Goal: Transaction & Acquisition: Register for event/course

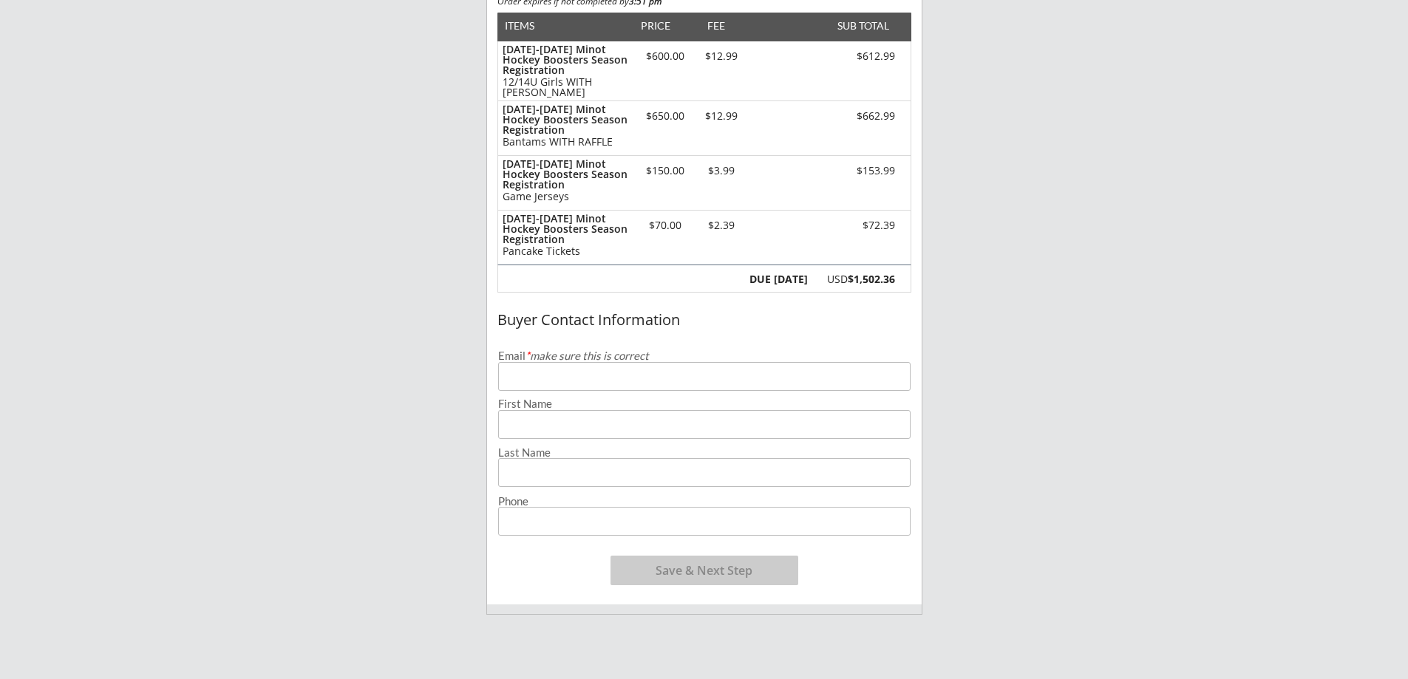
scroll to position [222, 0]
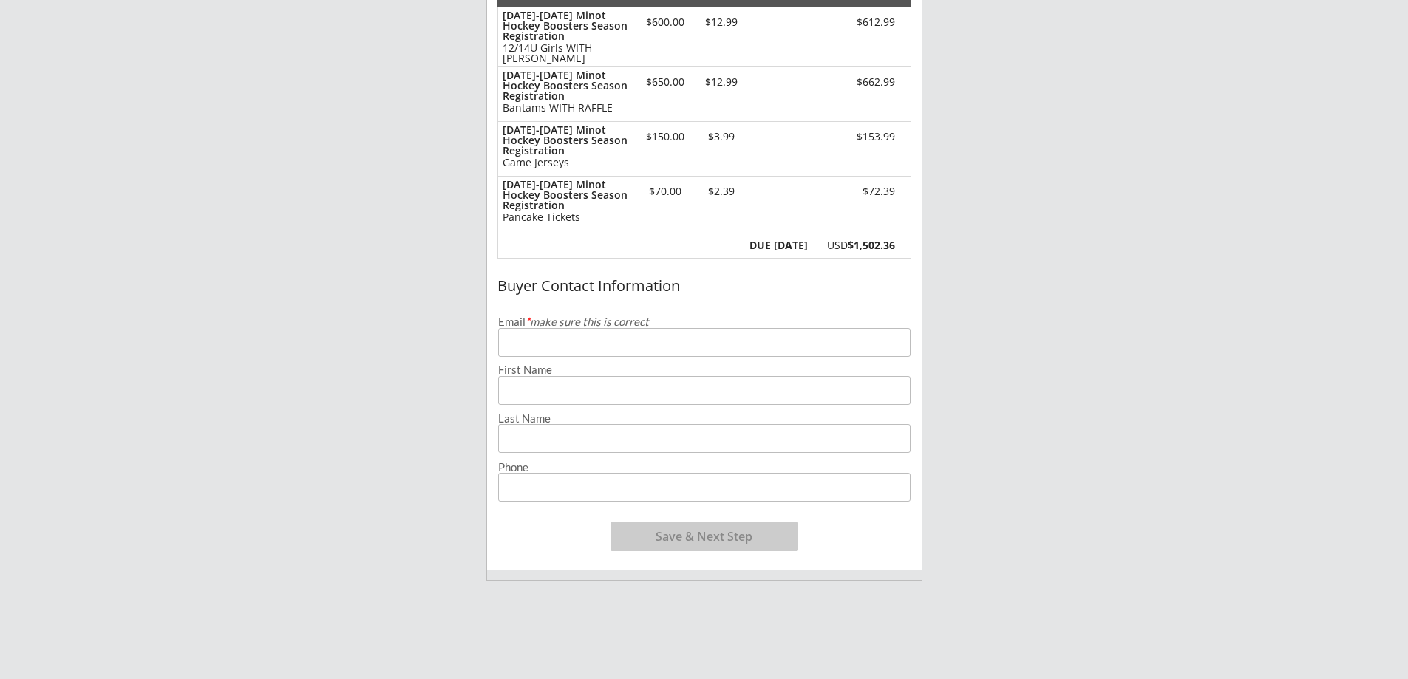
click at [526, 356] on input "email" at bounding box center [704, 342] width 412 height 29
type input "[EMAIL_ADDRESS][DOMAIN_NAME]"
type input "[PERSON_NAME]"
type input "[PHONE_NUMBER]"
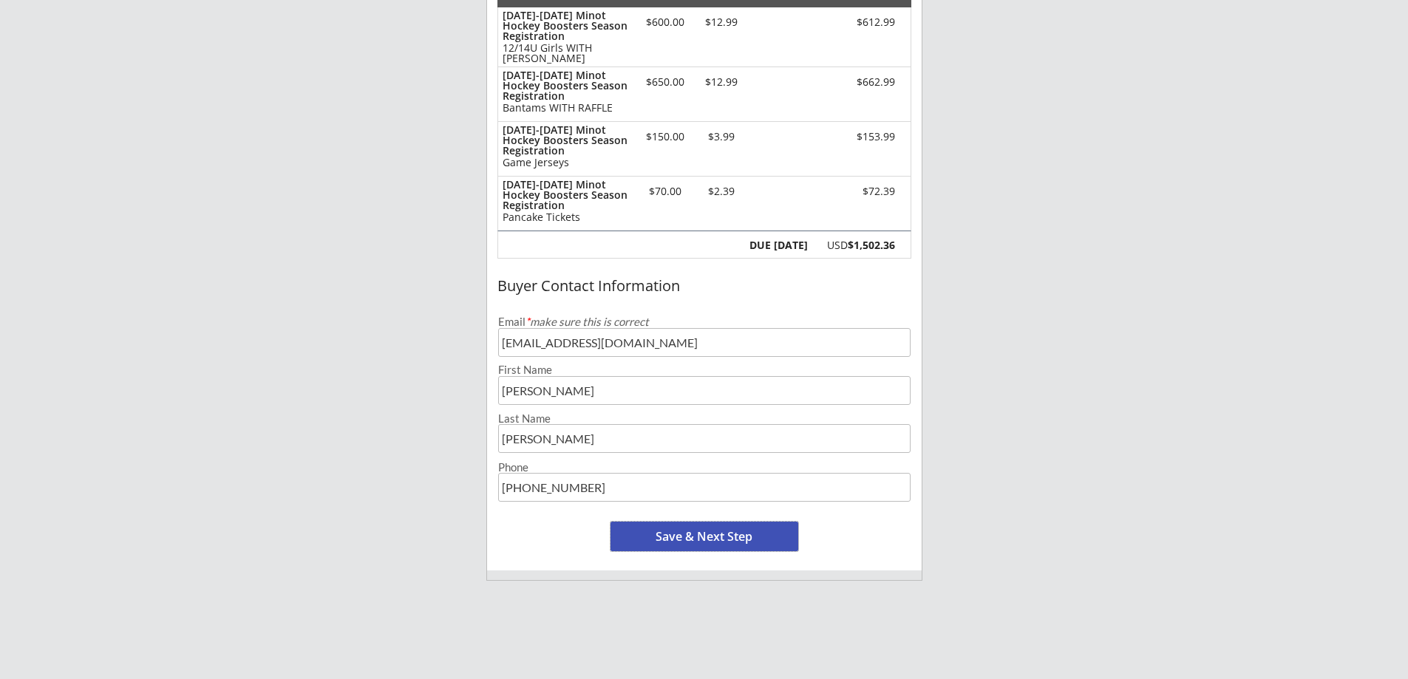
click at [681, 537] on button "Save & Next Step" at bounding box center [705, 537] width 188 height 30
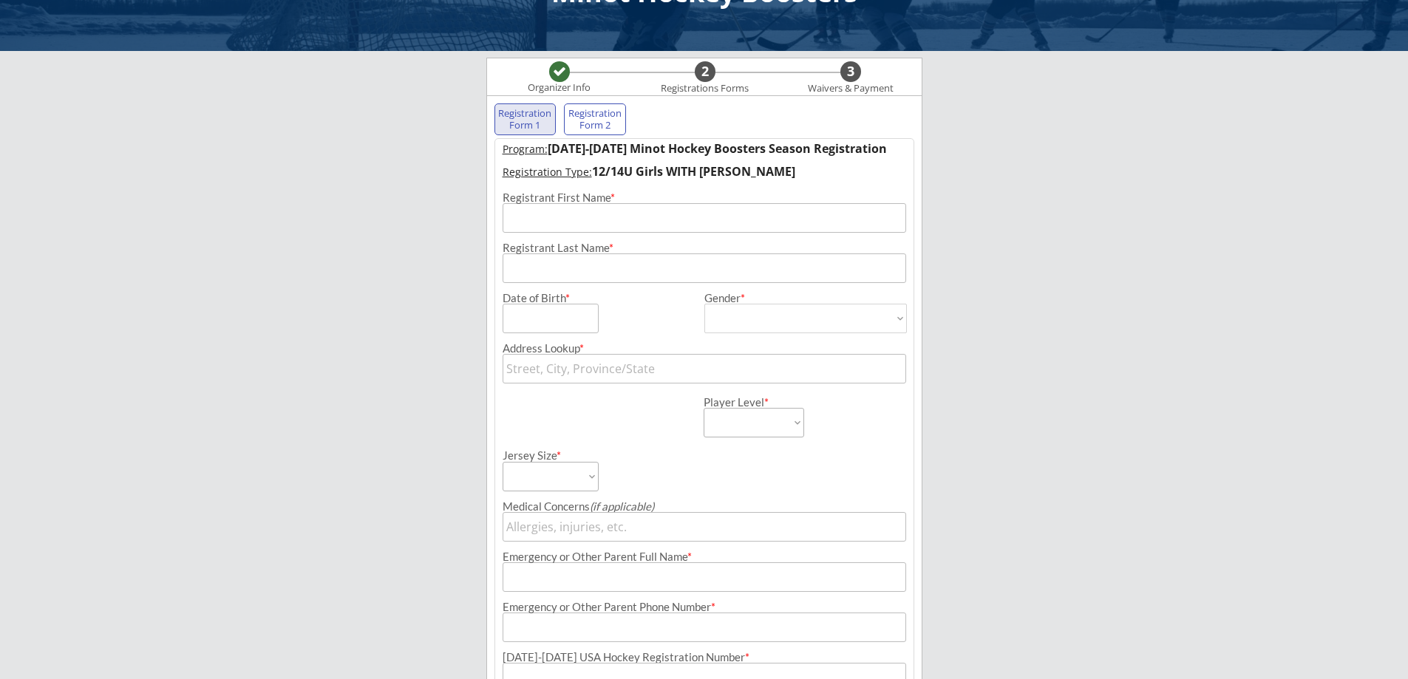
scroll to position [0, 0]
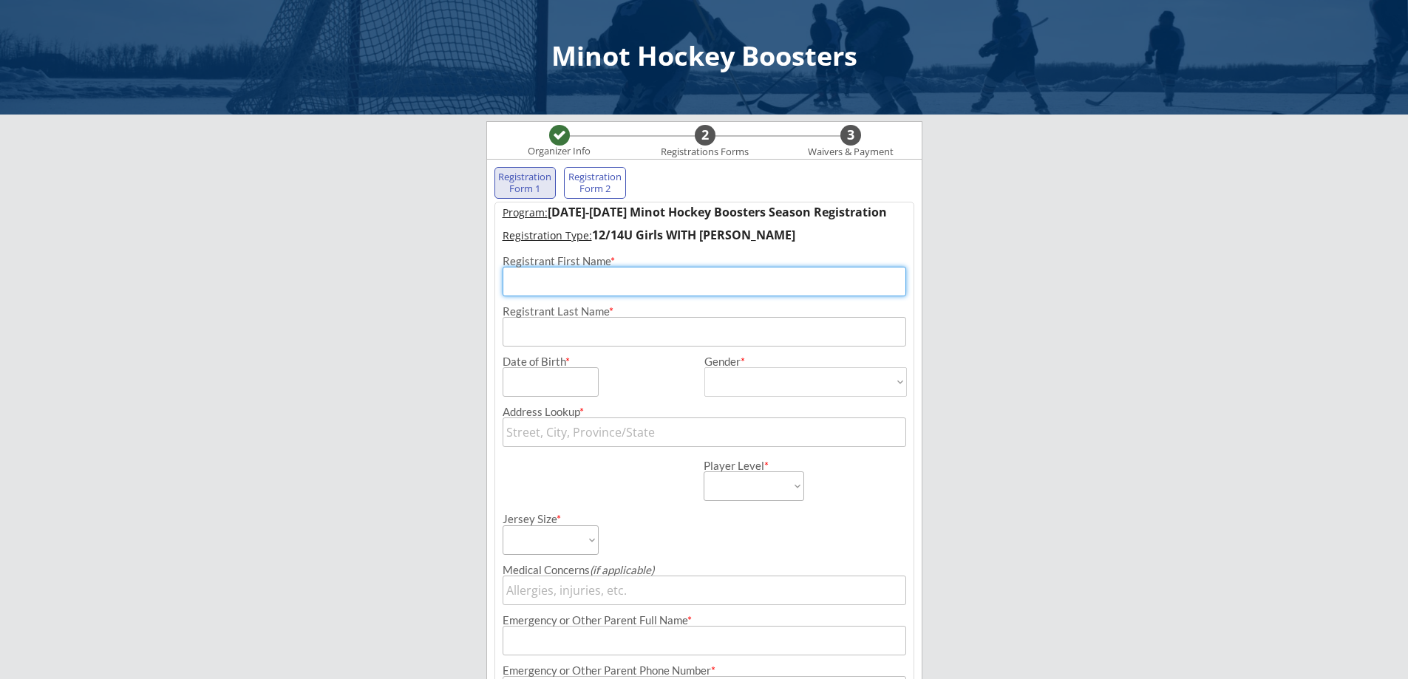
drag, startPoint x: 542, startPoint y: 280, endPoint x: 552, endPoint y: 285, distance: 11.6
click at [545, 280] on input "input" at bounding box center [705, 282] width 404 height 30
type input "Mila"
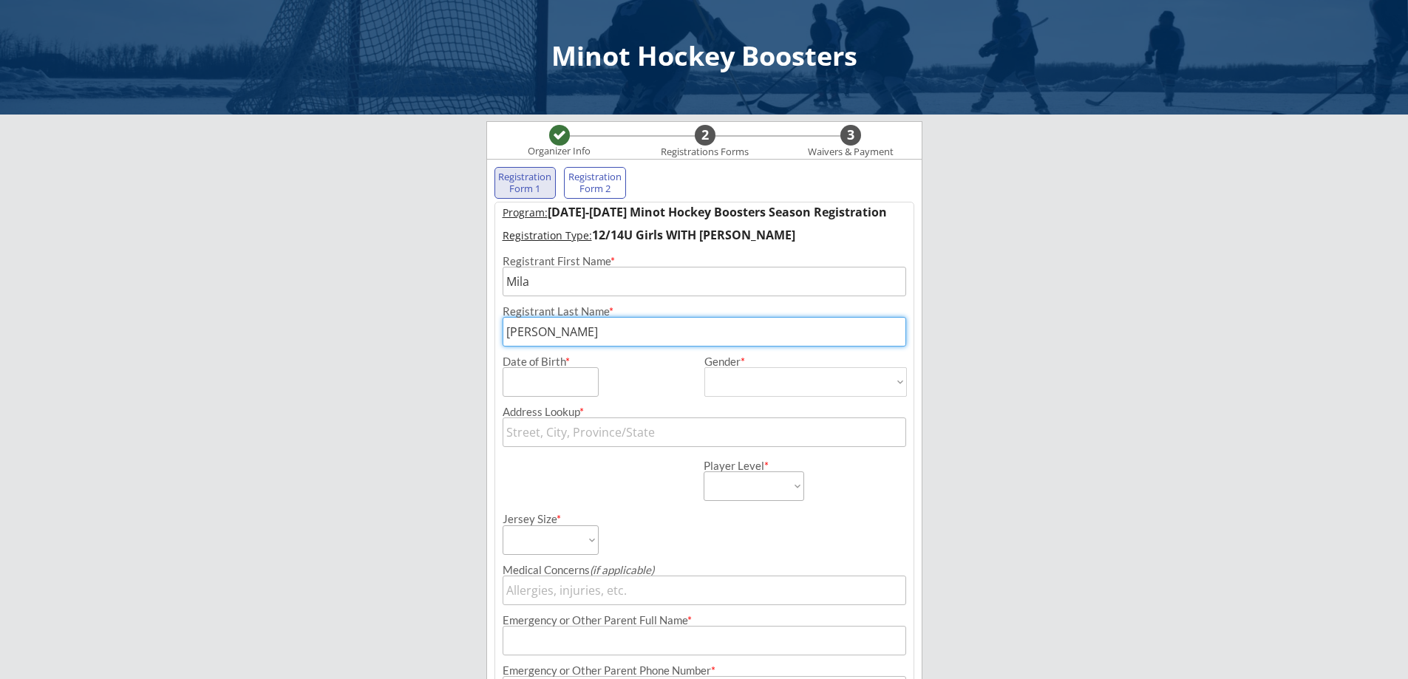
type input "[PERSON_NAME]"
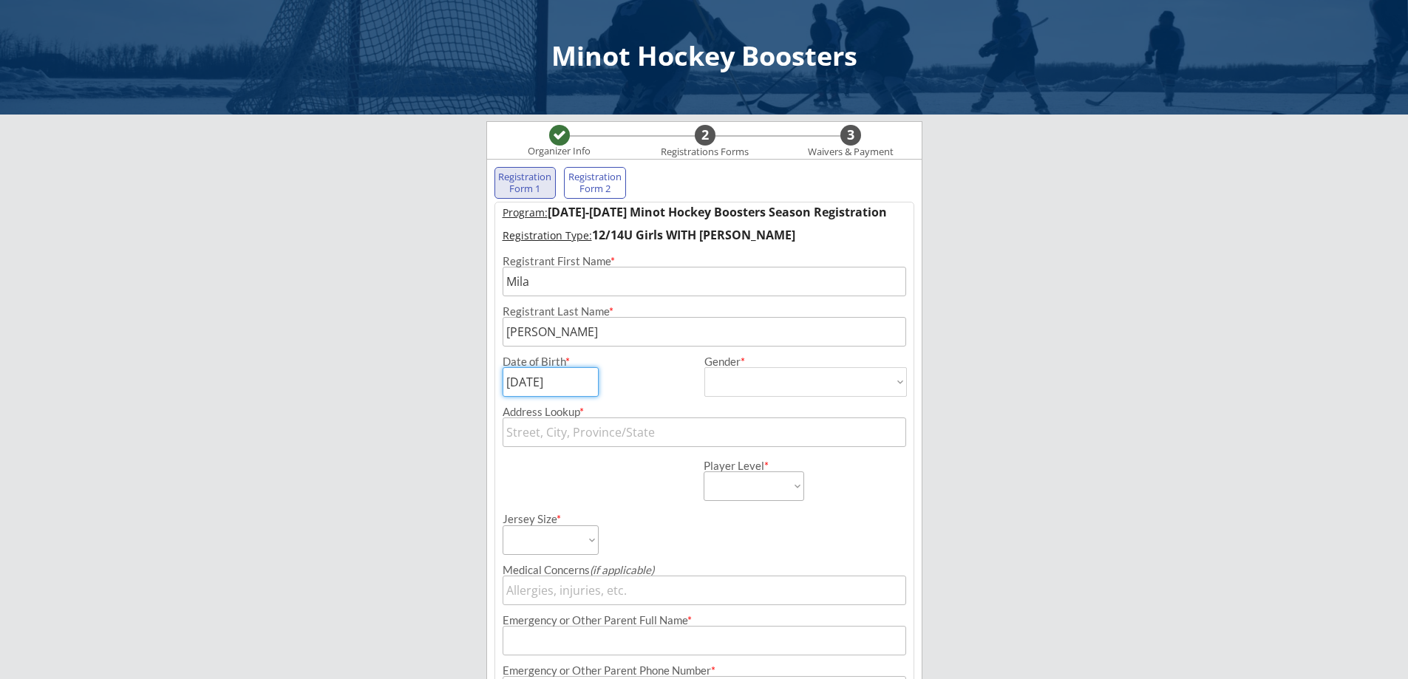
type input "[DATE]"
click at [902, 377] on select "[DEMOGRAPHIC_DATA] [DEMOGRAPHIC_DATA]" at bounding box center [805, 382] width 203 height 30
select select ""[DEMOGRAPHIC_DATA]""
click at [704, 367] on select "[DEMOGRAPHIC_DATA] [DEMOGRAPHIC_DATA]" at bounding box center [805, 382] width 203 height 30
type input "[DEMOGRAPHIC_DATA]"
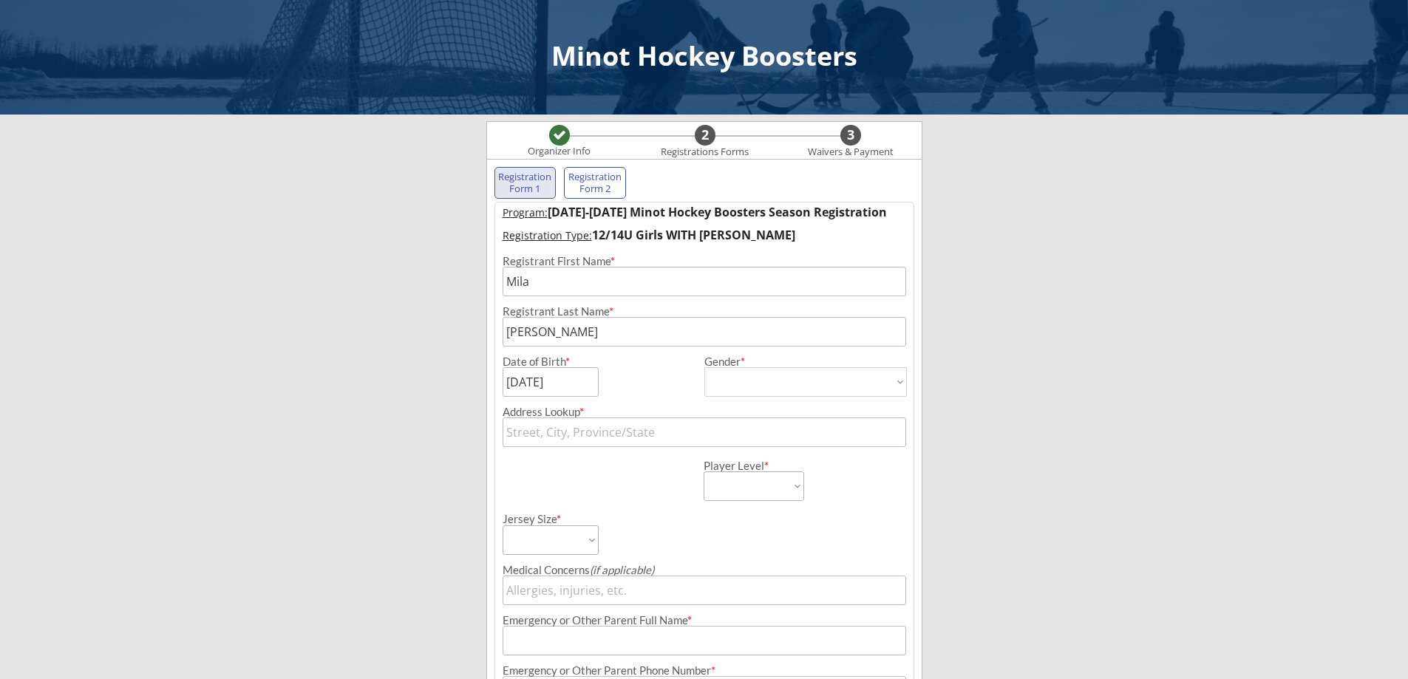
click at [596, 426] on input "text" at bounding box center [705, 433] width 404 height 30
type input "14"
type input "[GEOGRAPHIC_DATA][US_STATE], [GEOGRAPHIC_DATA], [GEOGRAPHIC_DATA]"
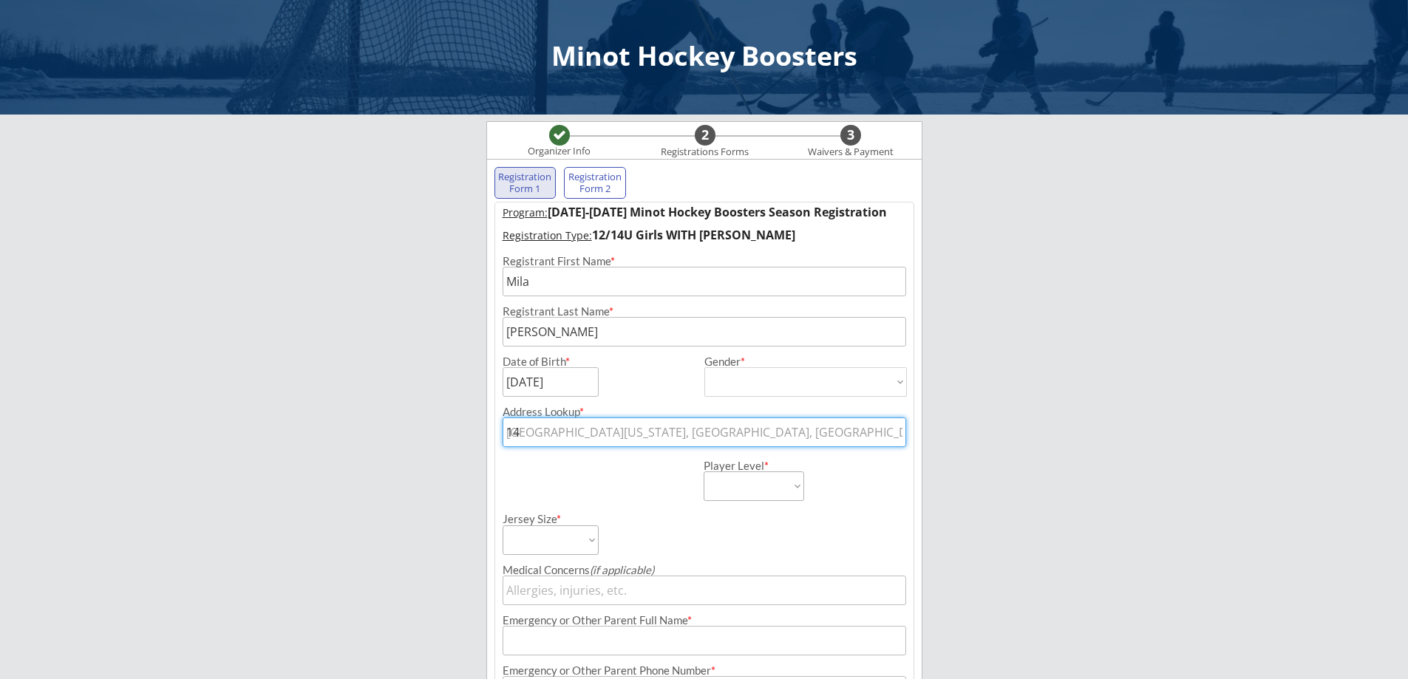
type input "140"
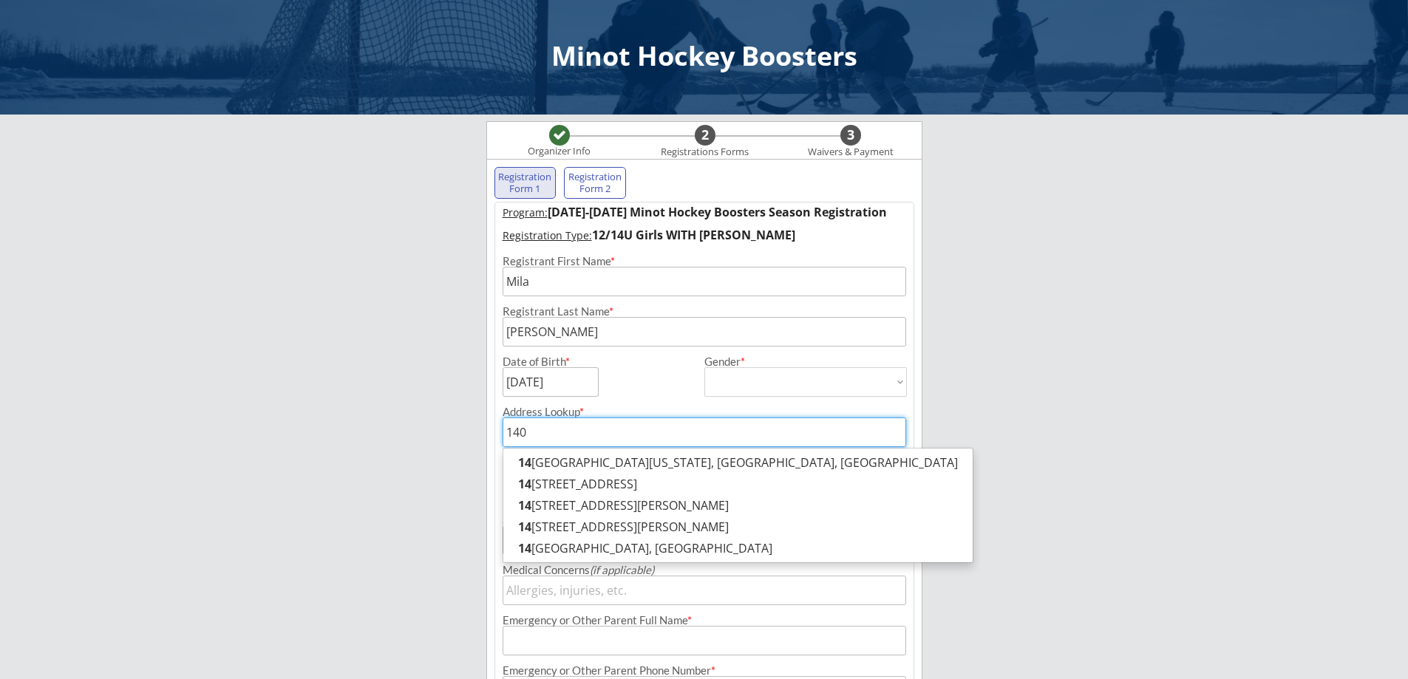
type input "[STREET_ADDRESS]"
type input "1400"
type input "[STREET_ADDRESS][PERSON_NAME]"
type input "1400"
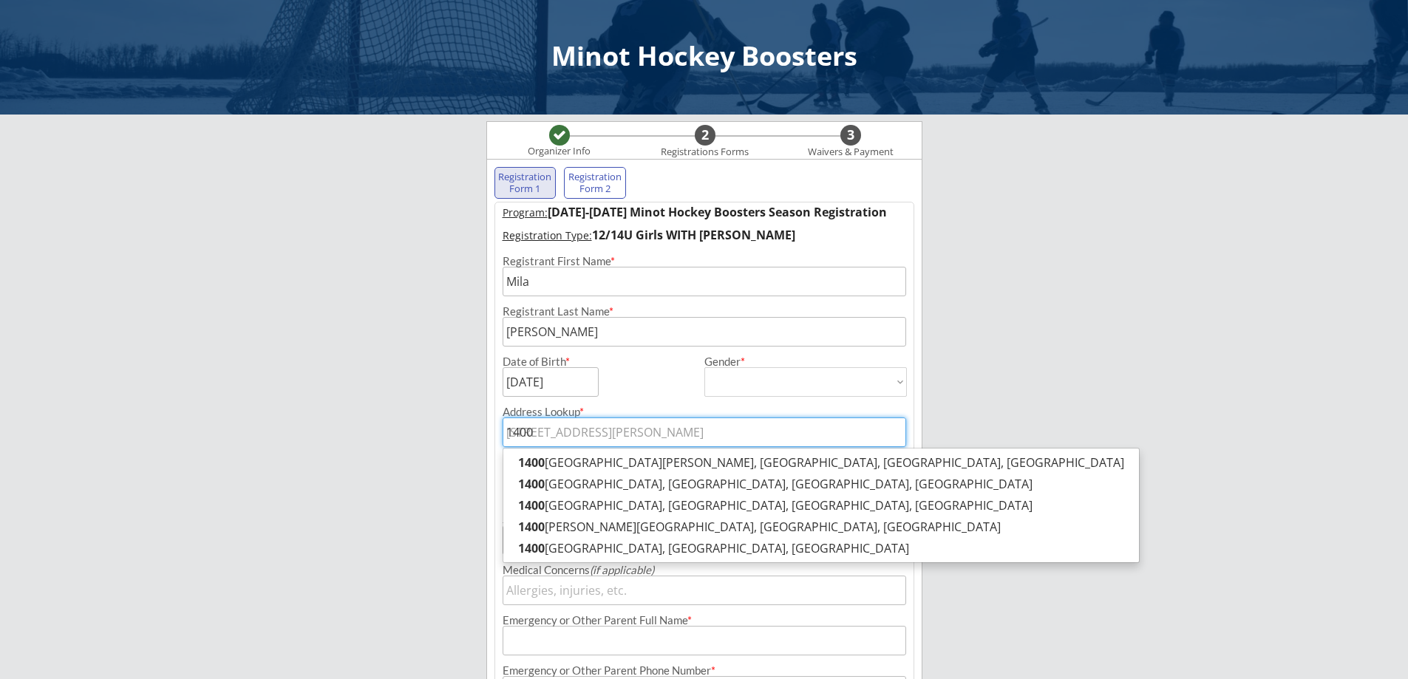
type input "1400 1"
type input "[STREET_ADDRESS]"
type input "1400 10"
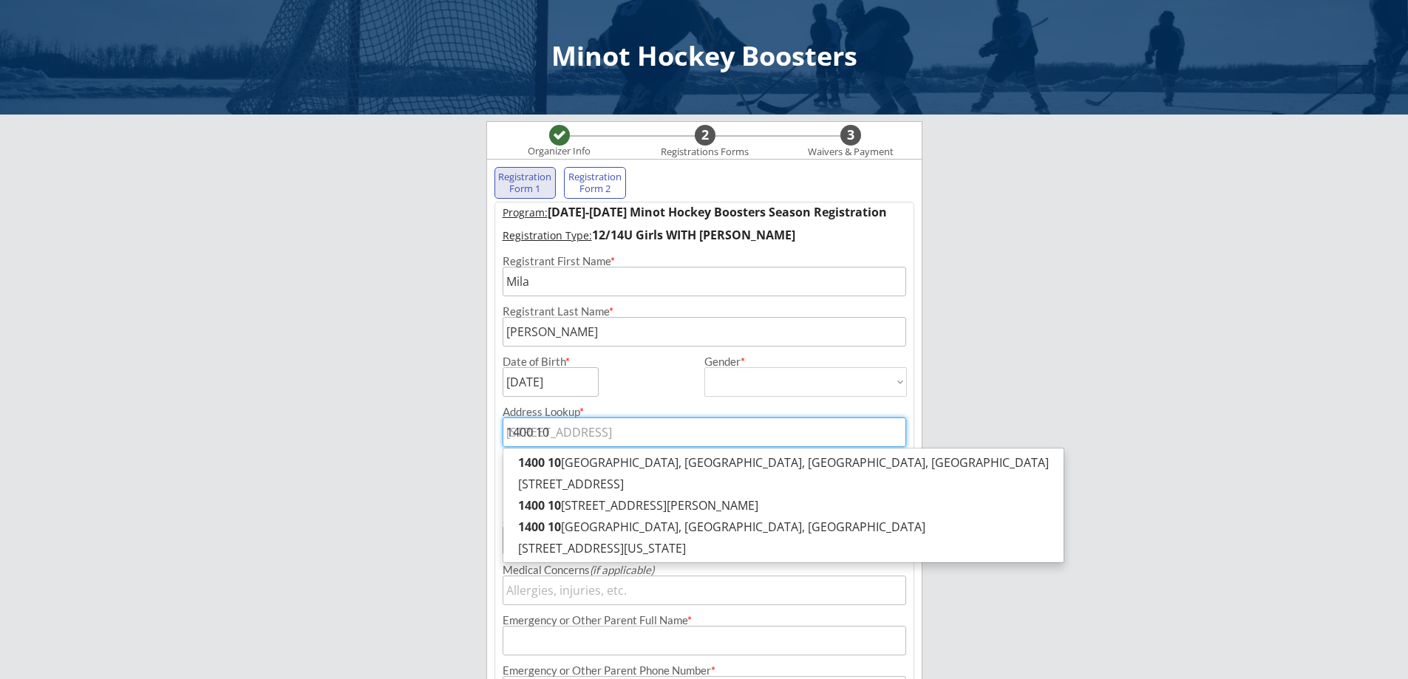
type input "1400 10t"
type input "[STREET_ADDRESS]"
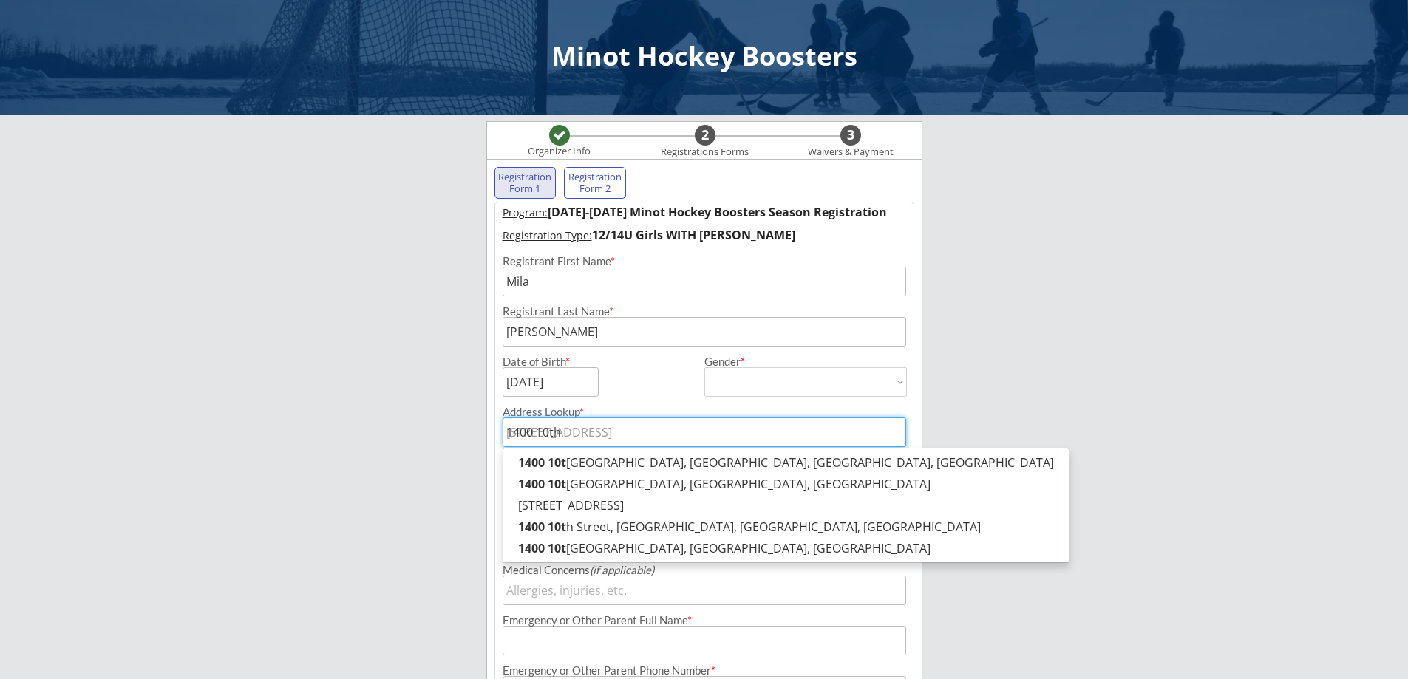
type input "1400 10th"
type input "1400 10th S"
type input "[STREET_ADDRESS]"
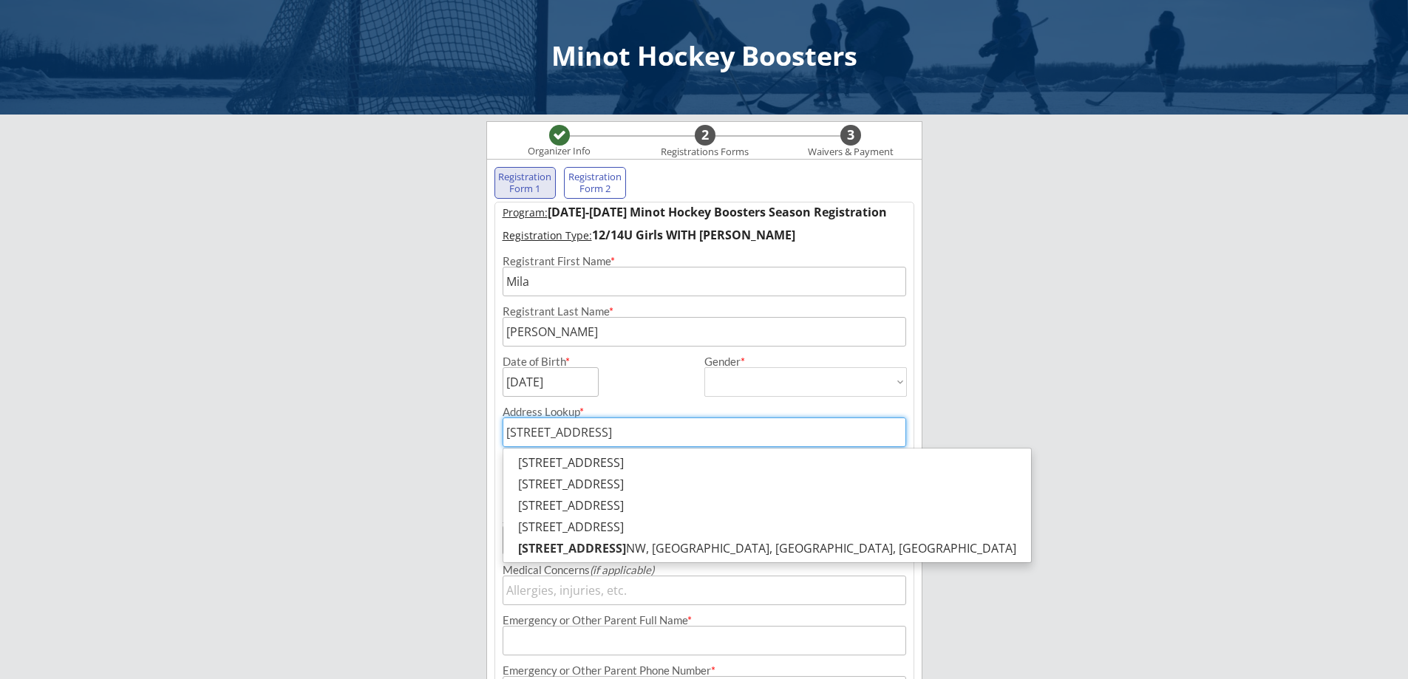
type input "[STREET_ADDRESS]"
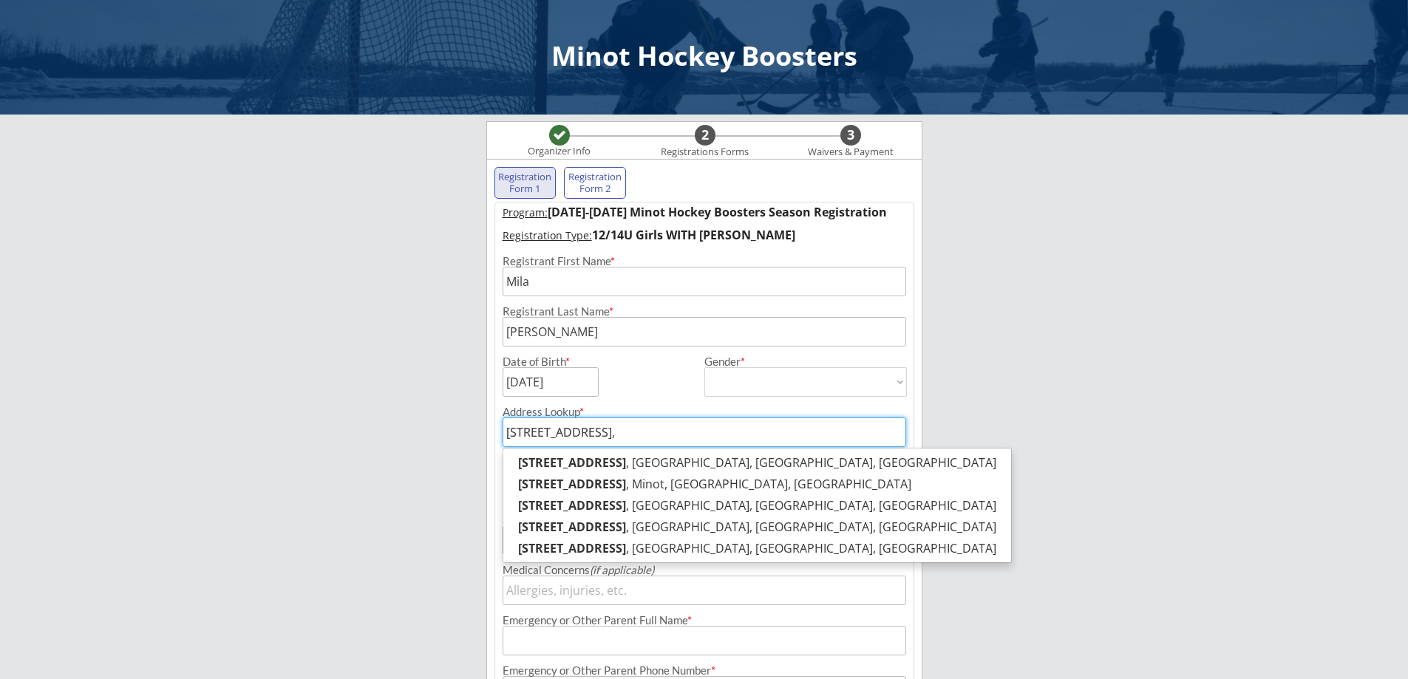
type input "[STREET_ADDRESS],"
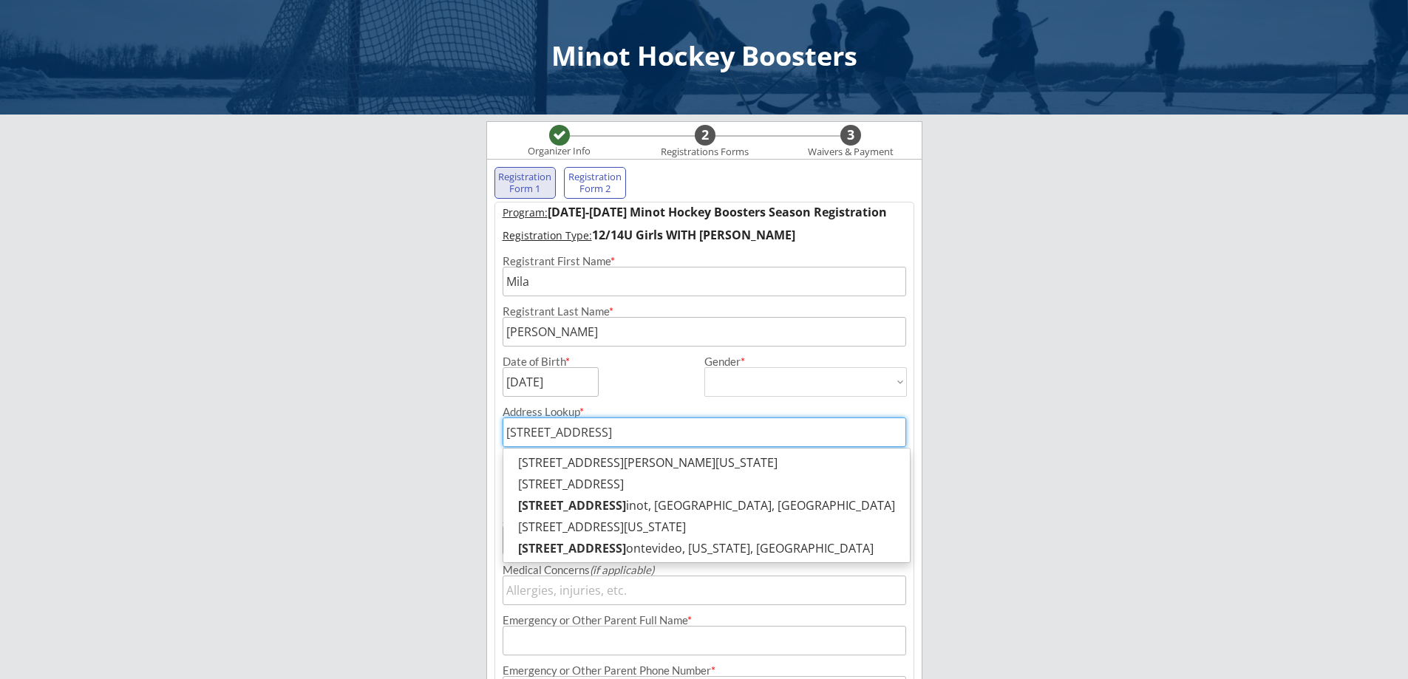
type input "[STREET_ADDRESS]"
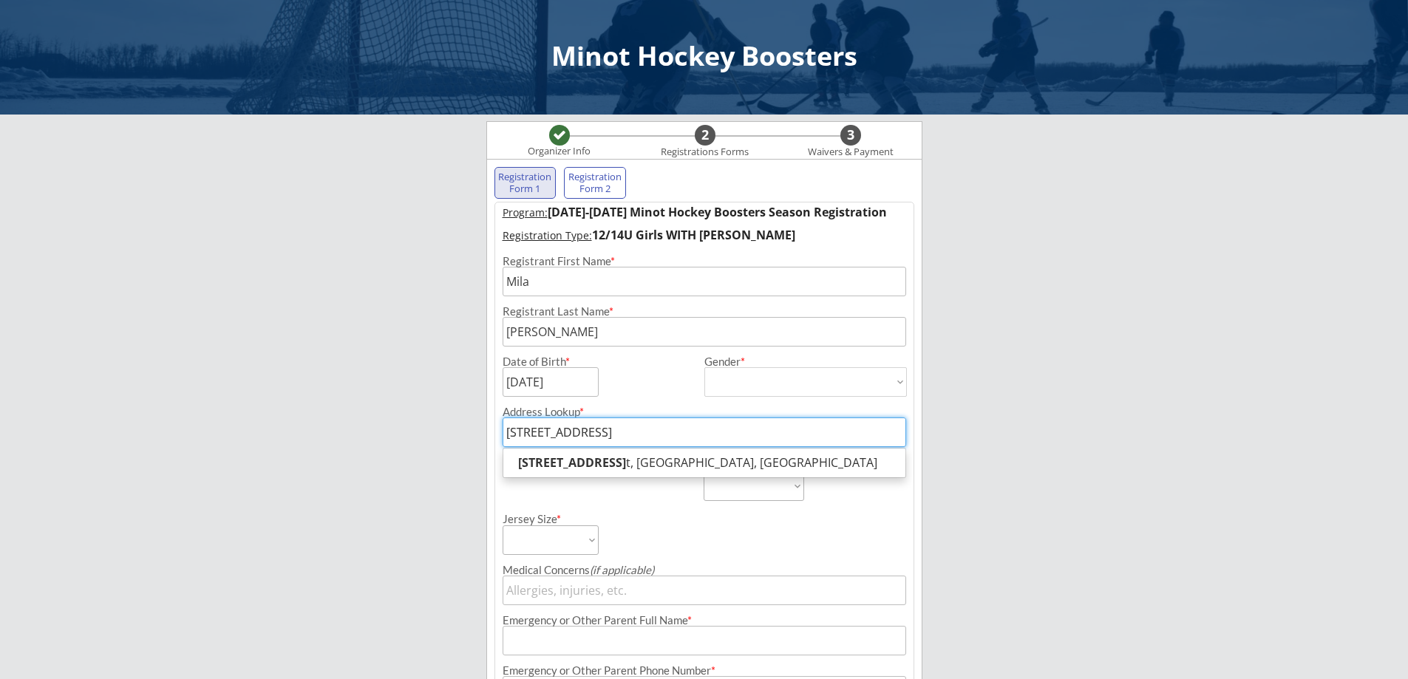
type input "[STREET_ADDRESS]"
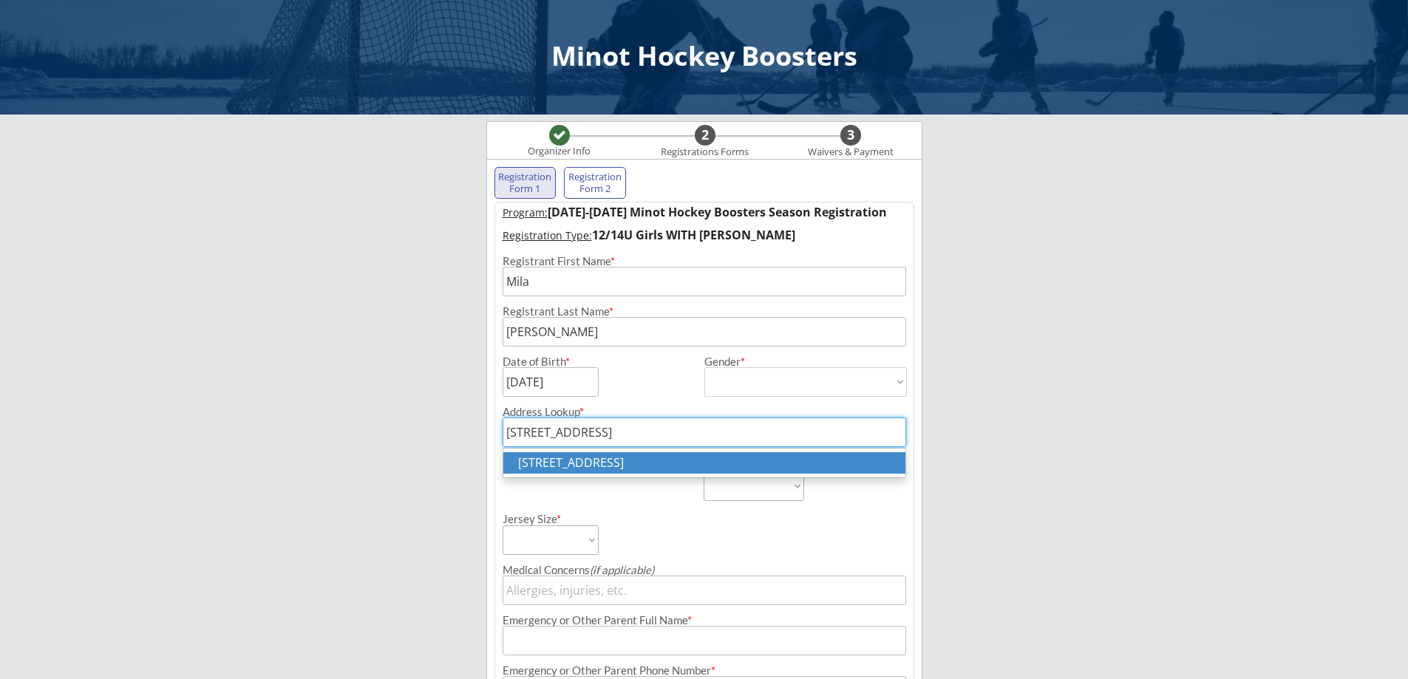
click at [690, 463] on p "[STREET_ADDRESS]" at bounding box center [704, 462] width 402 height 21
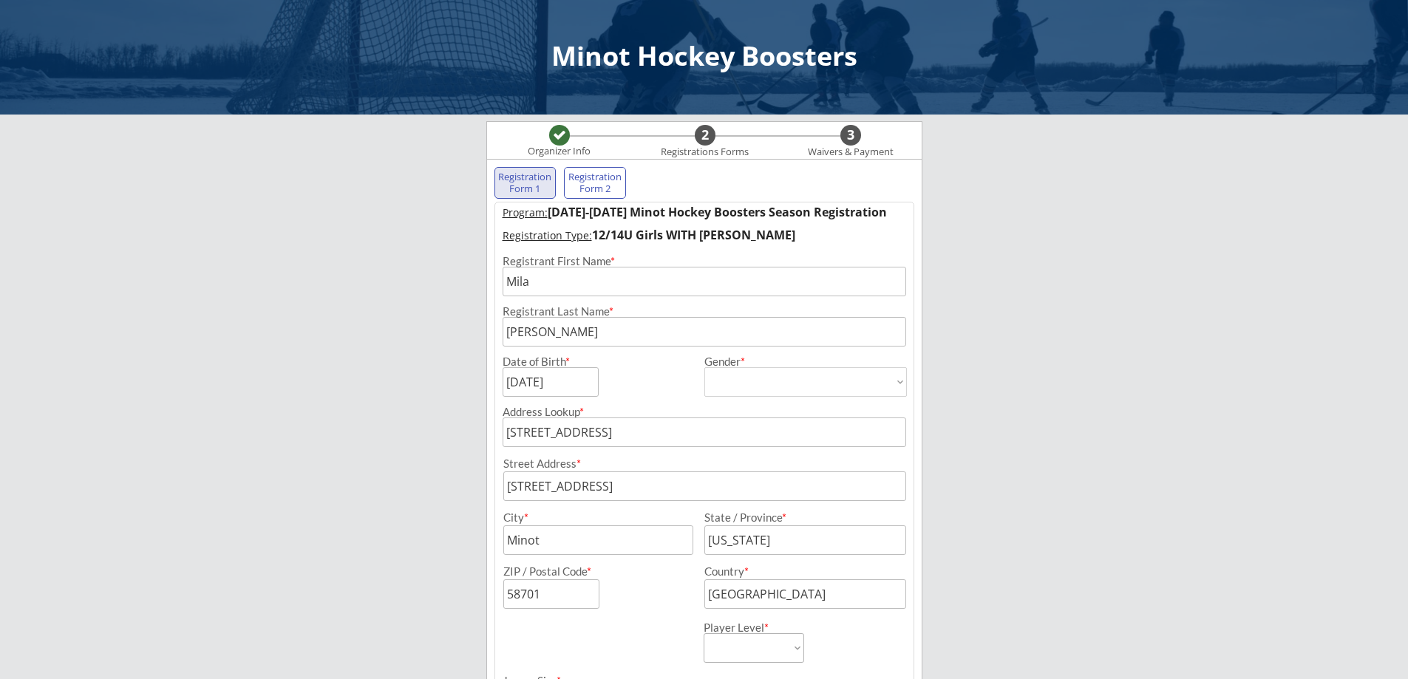
scroll to position [74, 0]
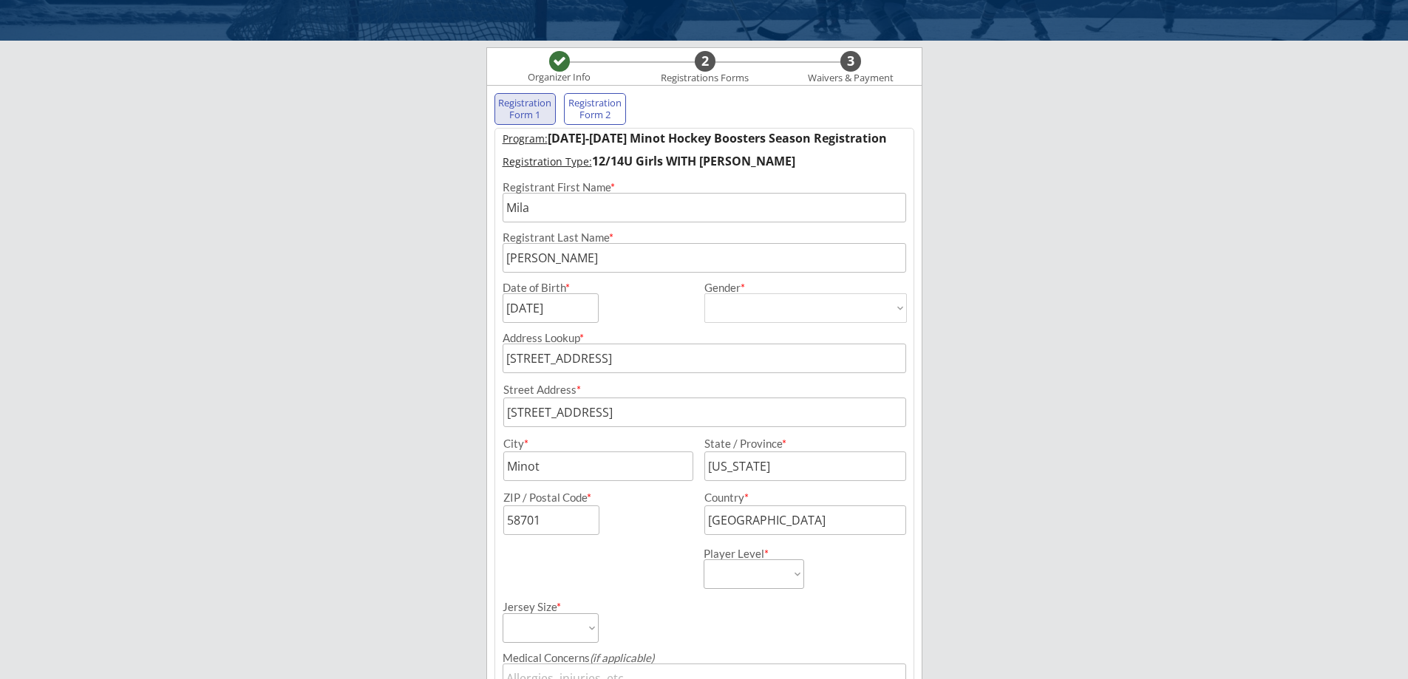
type input "[STREET_ADDRESS]"
click at [792, 575] on select "Learn to Play Boys Learn to Play Girls Maroon Mites Gold/White Mites Squirts Pe…" at bounding box center [754, 575] width 101 height 30
select select ""12U Girls""
click at [704, 560] on select "Learn to Play Boys Learn to Play Girls Maroon Mites Gold/White Mites Squirts Pe…" at bounding box center [754, 575] width 101 height 30
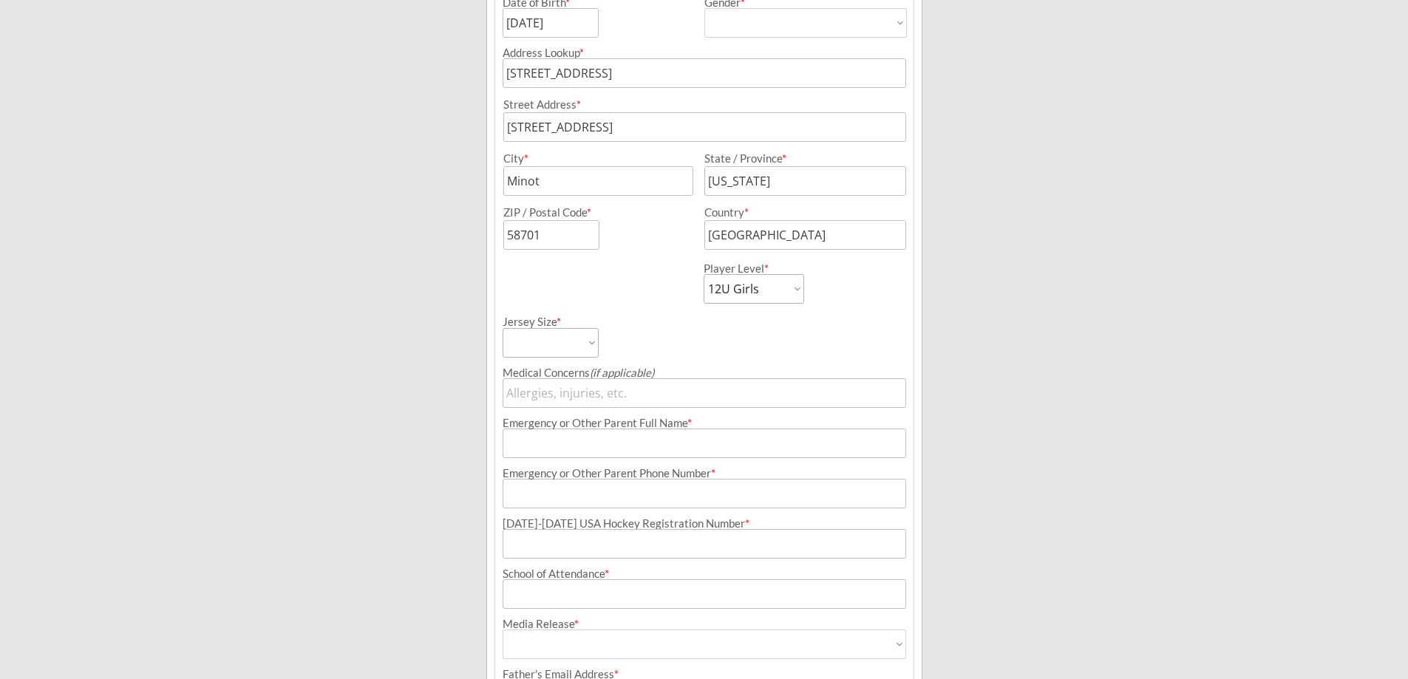
scroll to position [370, 0]
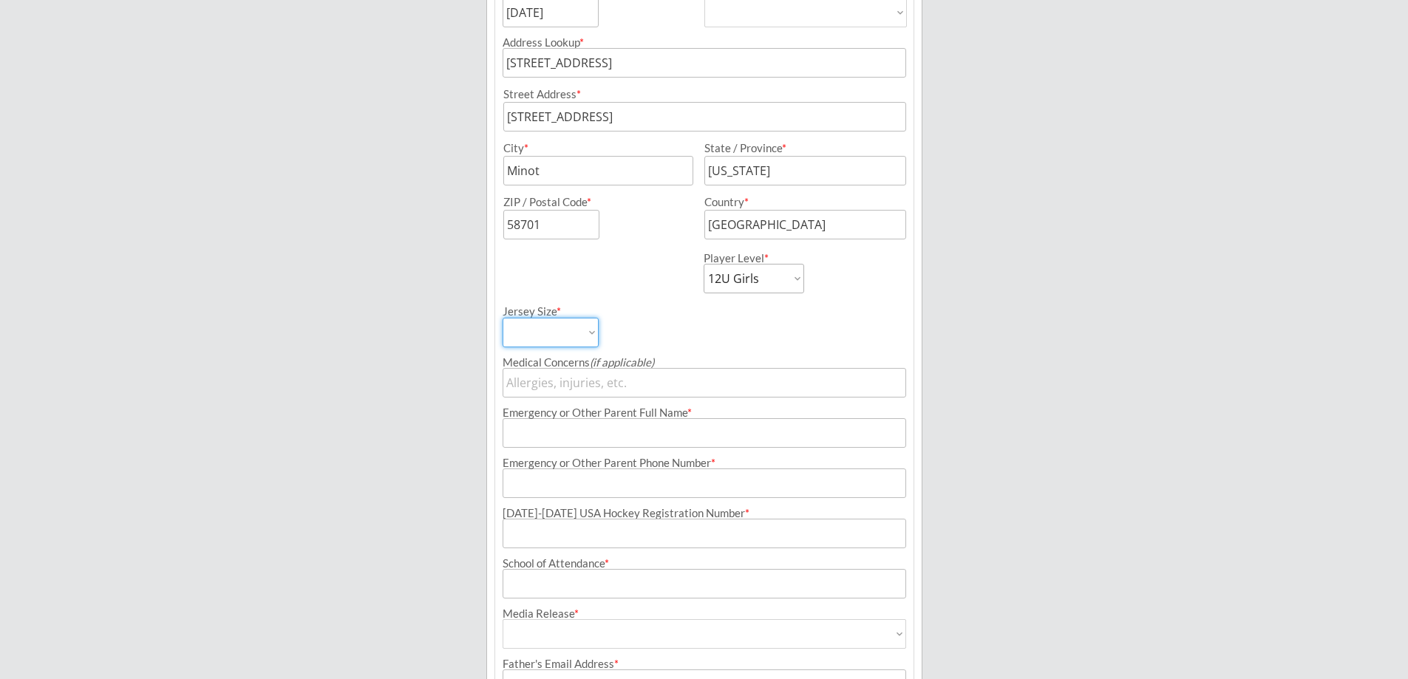
click at [590, 327] on select "Adult Small Adult Medium Adult Large Adult XL Goalie Cut" at bounding box center [551, 333] width 96 height 30
select select ""Adult Small""
click at [503, 318] on select "Adult Small Adult Medium Adult Large Adult XL Goalie Cut" at bounding box center [551, 333] width 96 height 30
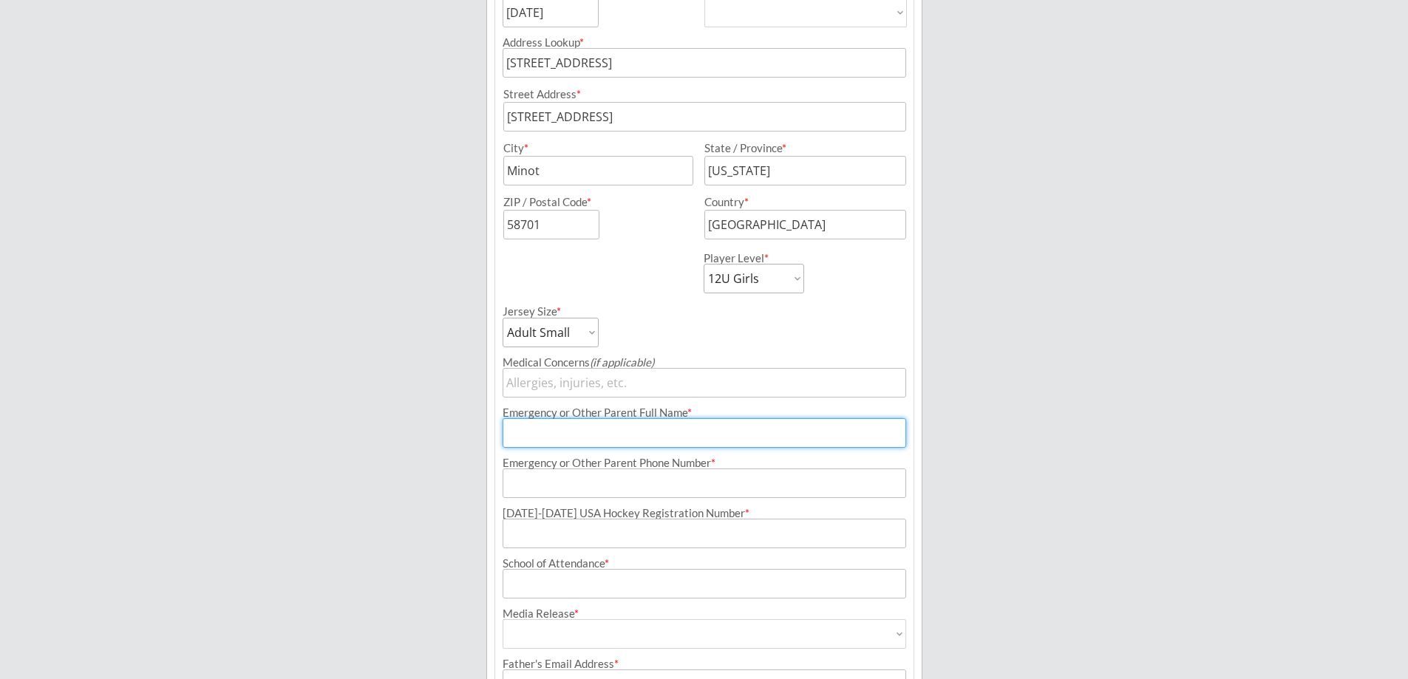
click at [523, 437] on input "input" at bounding box center [705, 433] width 404 height 30
type input "[PERSON_NAME]"
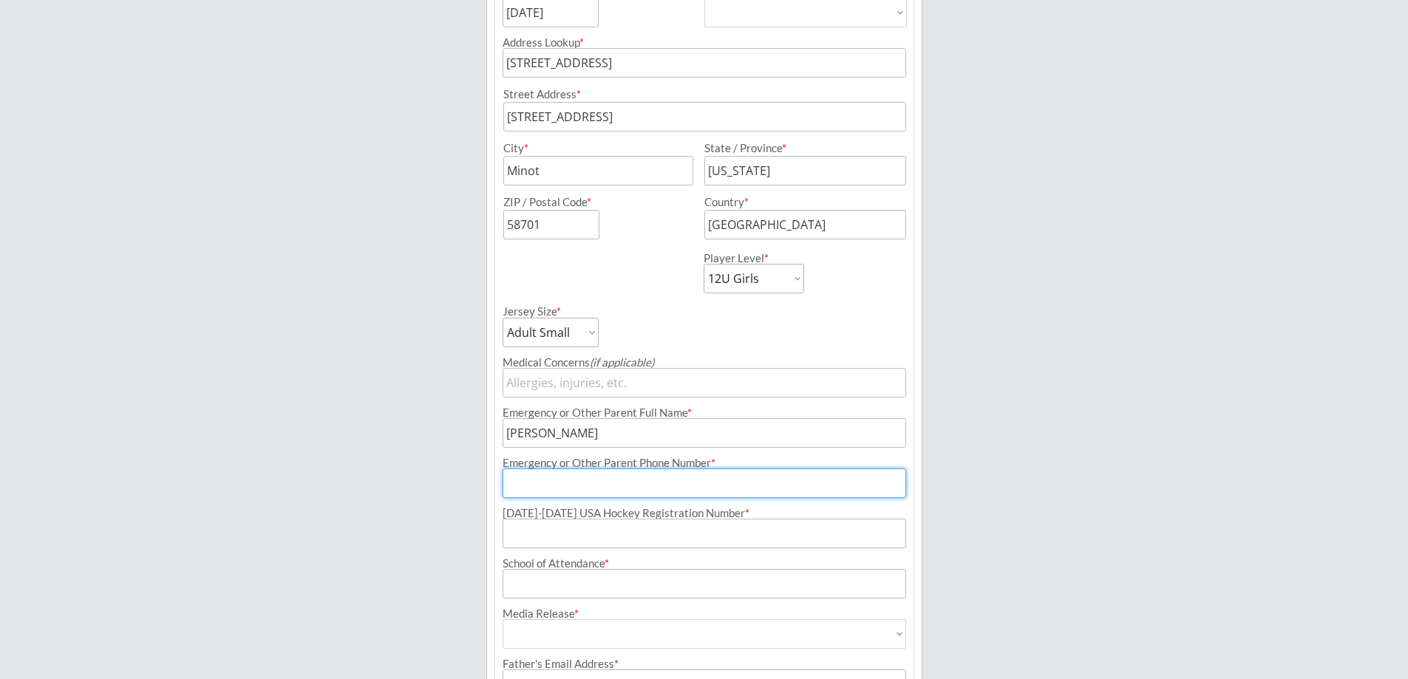
type input "(8__) ___-____"
type input "[PHONE_NUMBER]"
click at [581, 537] on input "input" at bounding box center [705, 534] width 404 height 30
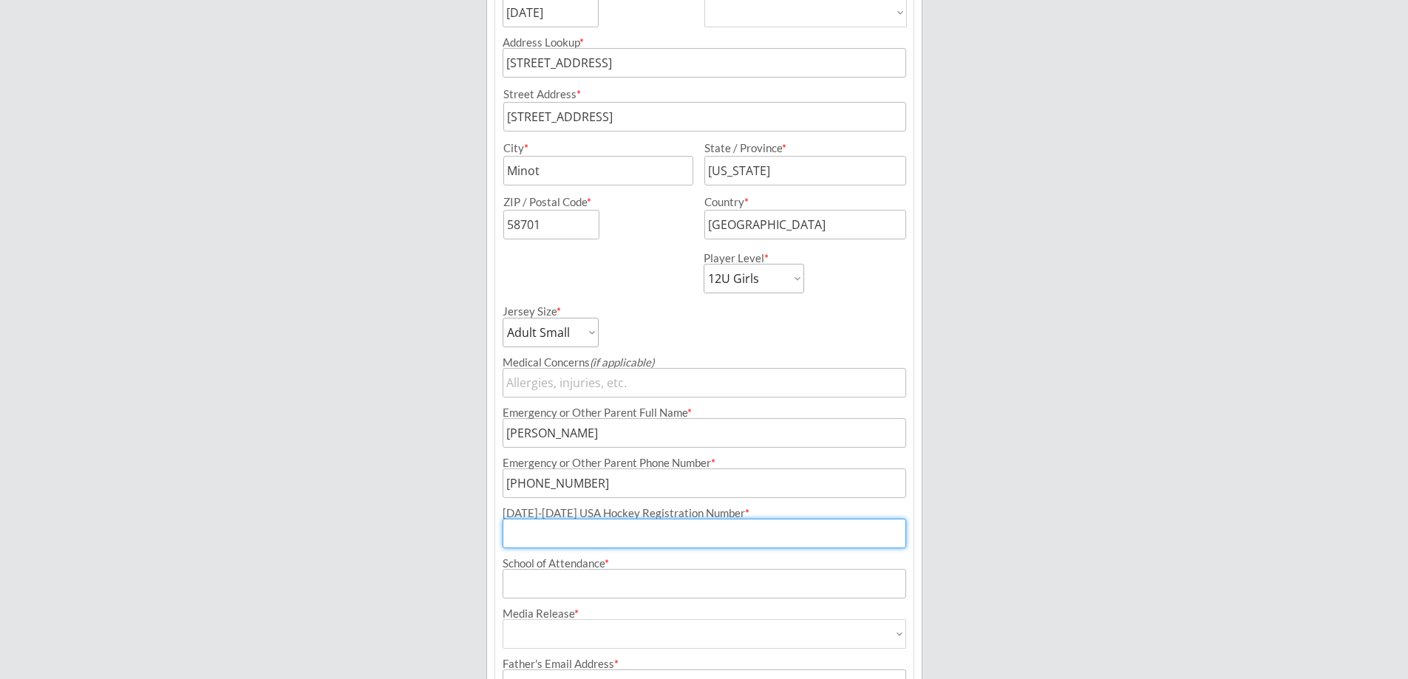
click at [534, 532] on input "input" at bounding box center [705, 534] width 404 height 30
paste input "160601110KLEIN"
type input "160601110KLEIN"
click at [962, 404] on div "Minot Hockey Boosters Organizer Info 2 Registrations Forms 3 Waivers & Payment …" at bounding box center [704, 255] width 1408 height 1250
click at [523, 579] on input "input" at bounding box center [705, 584] width 404 height 30
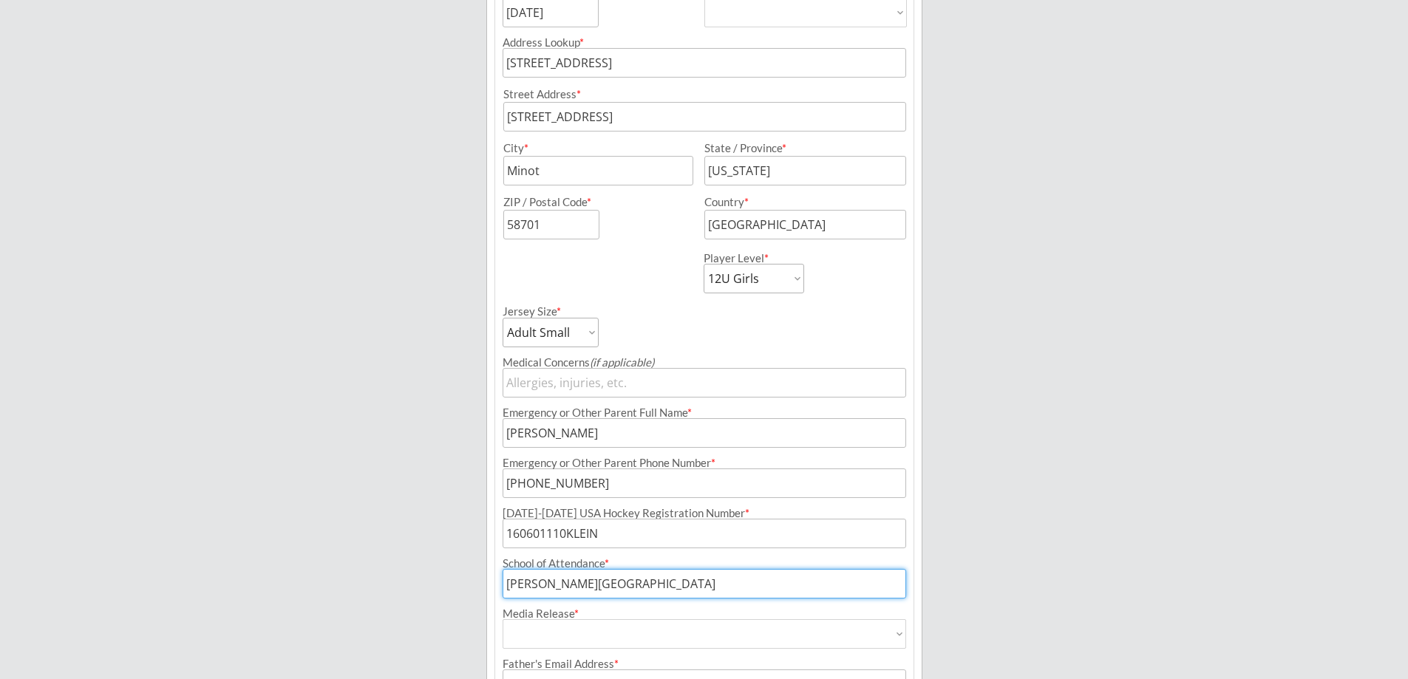
type input "[PERSON_NAME][GEOGRAPHIC_DATA]"
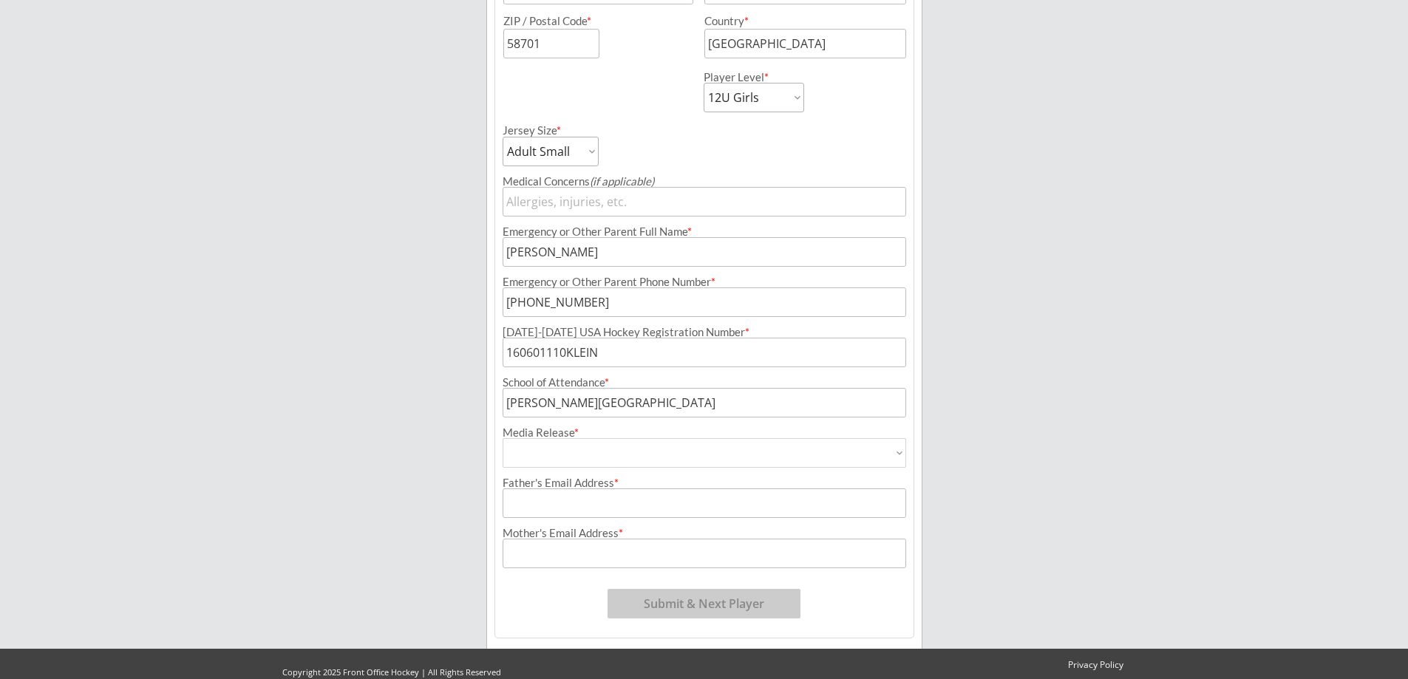
scroll to position [571, 0]
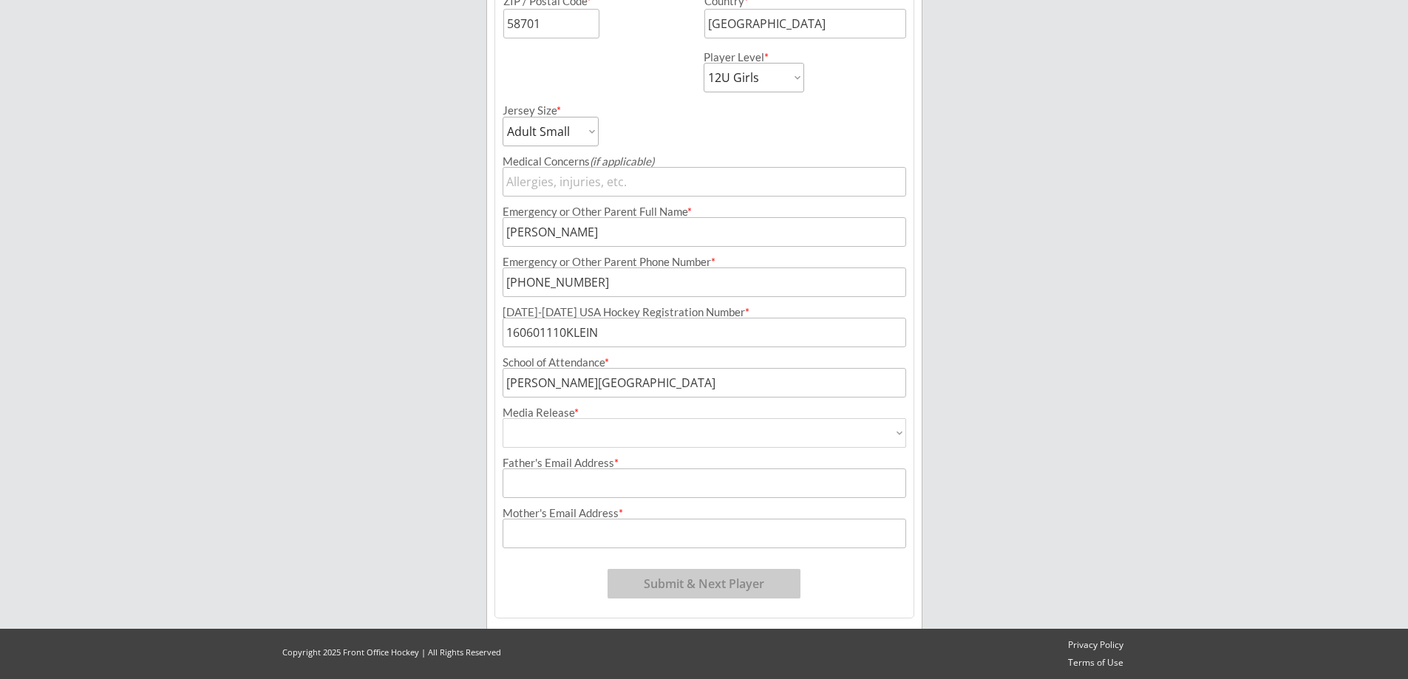
click at [901, 430] on select "Yes No" at bounding box center [705, 433] width 404 height 30
select select ""Yes""
click at [503, 418] on select "Yes No" at bounding box center [705, 433] width 404 height 30
type input "Yes"
click at [537, 483] on input "input" at bounding box center [705, 484] width 404 height 30
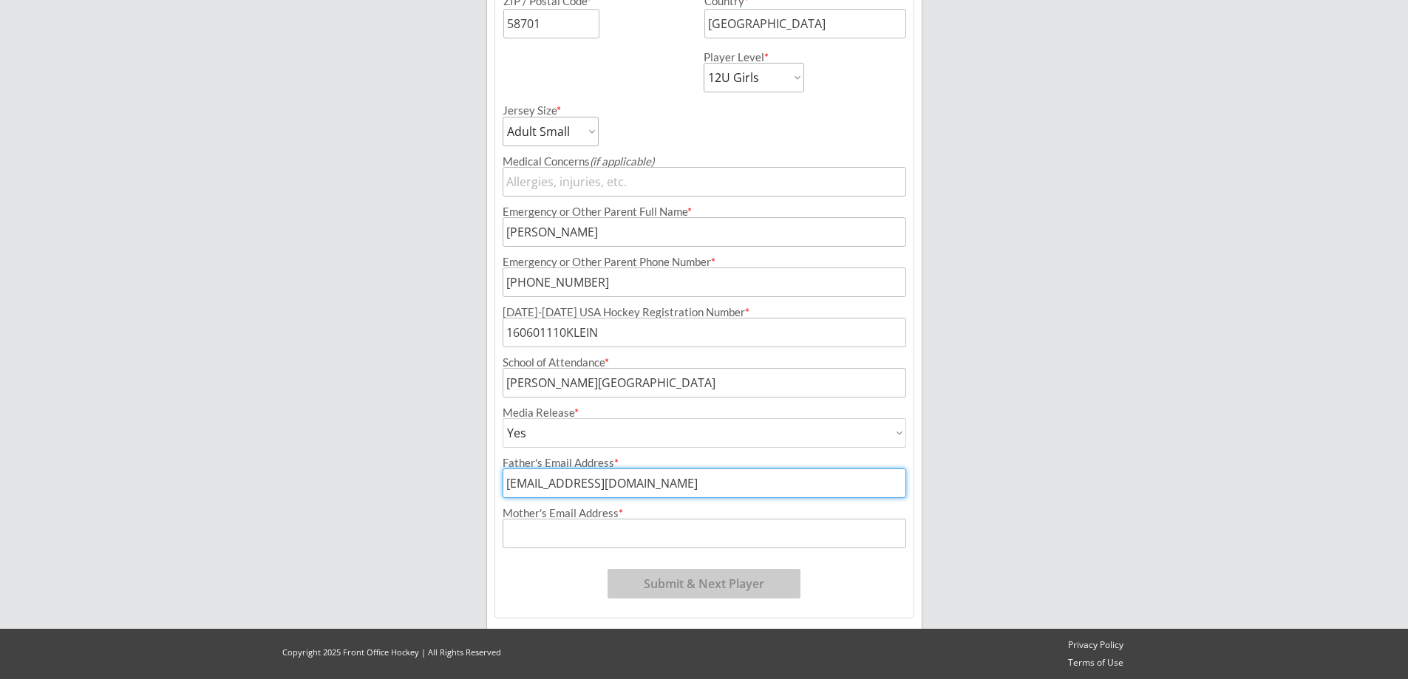
type input "[EMAIL_ADDRESS][DOMAIN_NAME]"
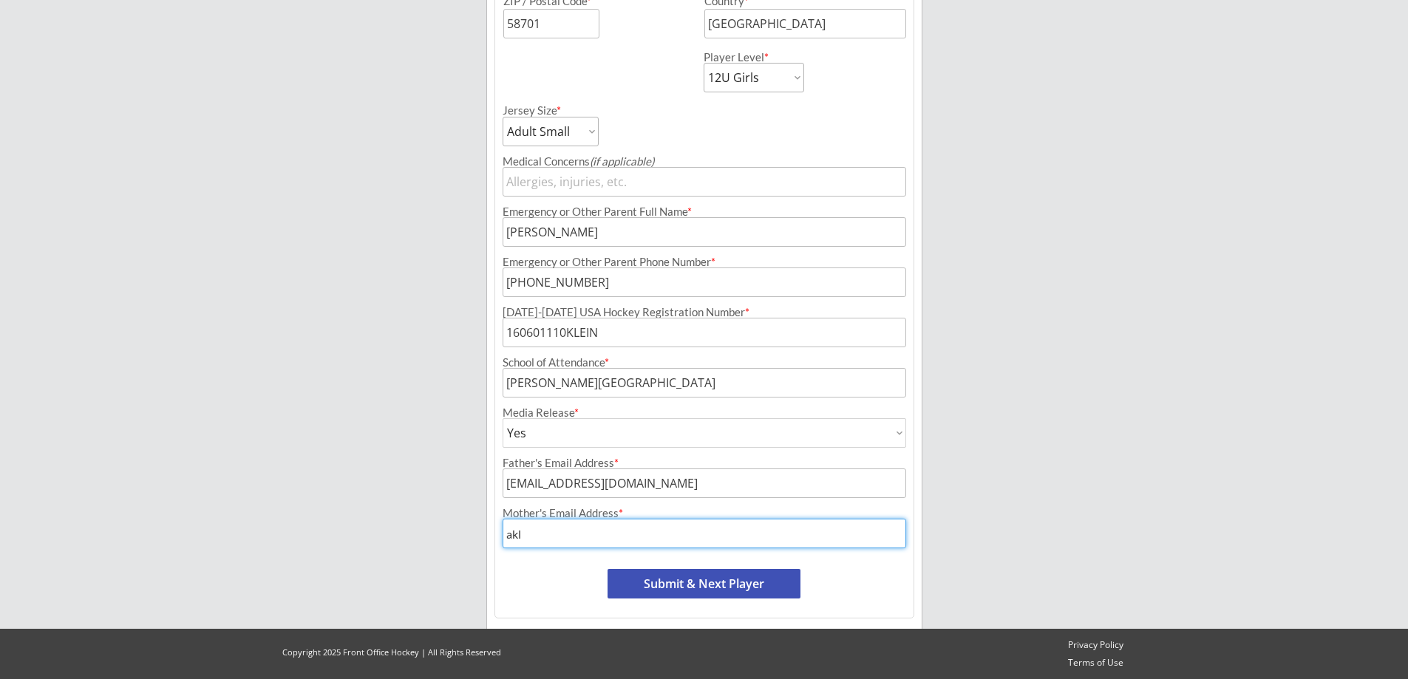
type input "[EMAIL_ADDRESS][DOMAIN_NAME]"
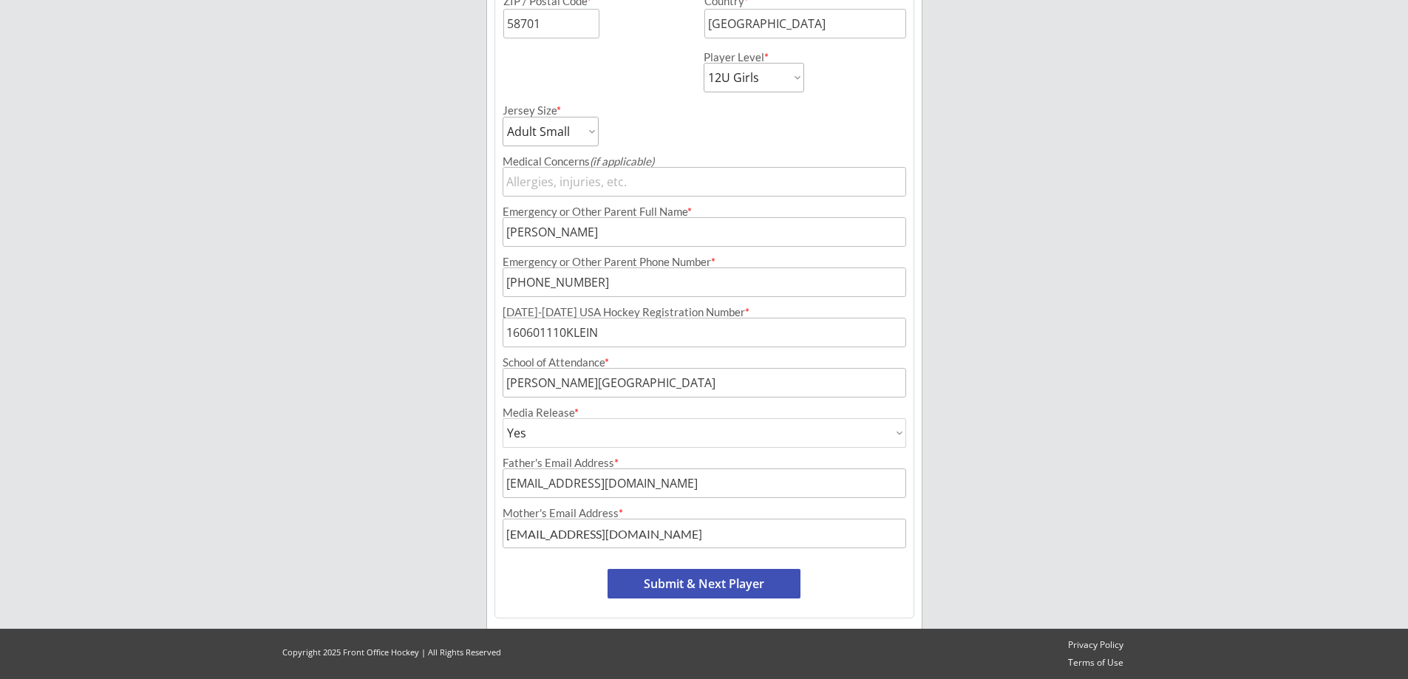
click at [1153, 570] on div "Minot Hockey Boosters Organizer Info 2 Registrations Forms 3 Waivers & Payment …" at bounding box center [704, 54] width 1408 height 1250
click at [704, 586] on button "Submit & Next Player" at bounding box center [704, 584] width 193 height 30
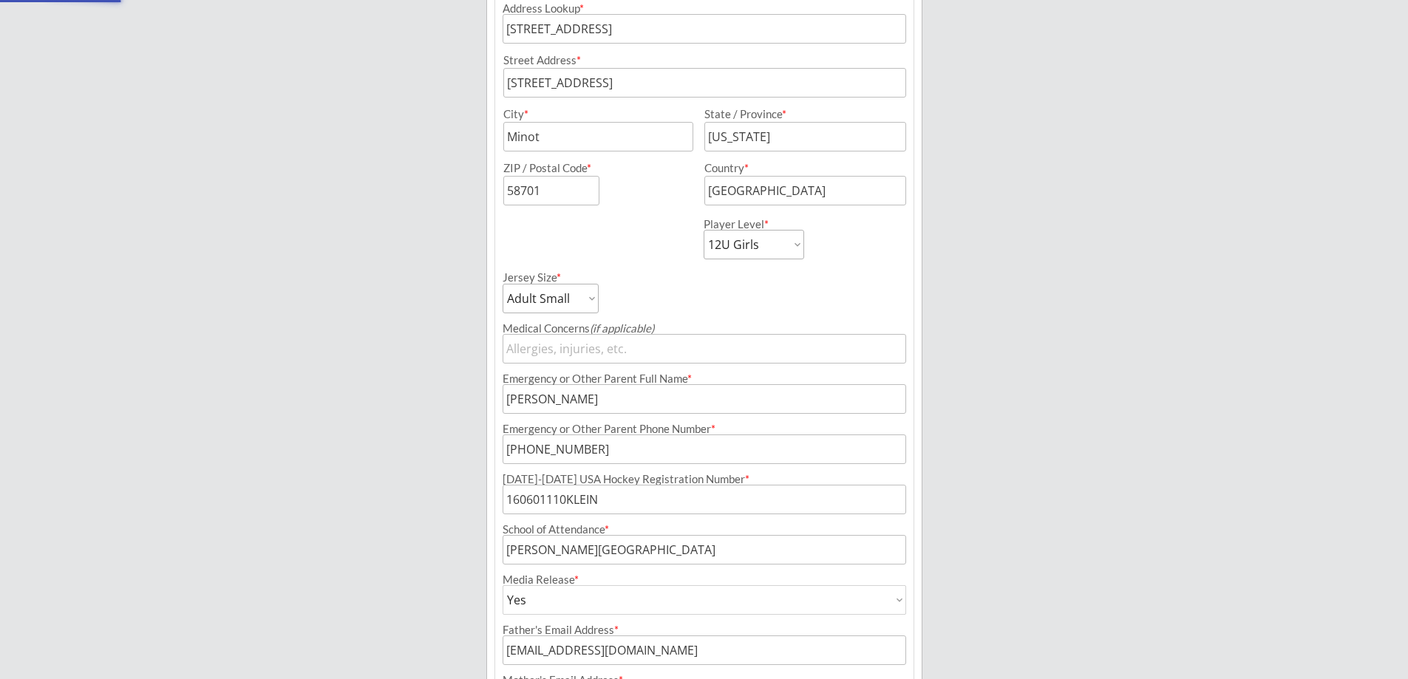
select select ""PLACEHOLDER_1427118222253""
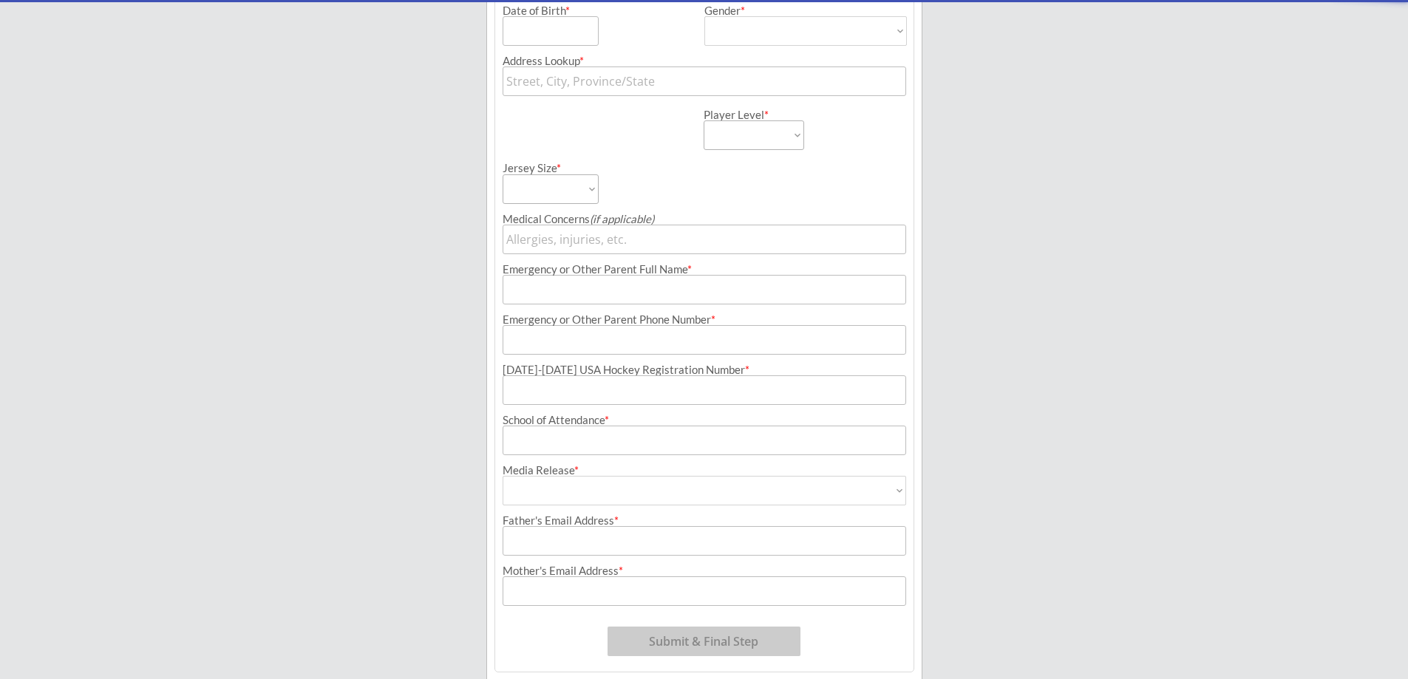
scroll to position [121, 0]
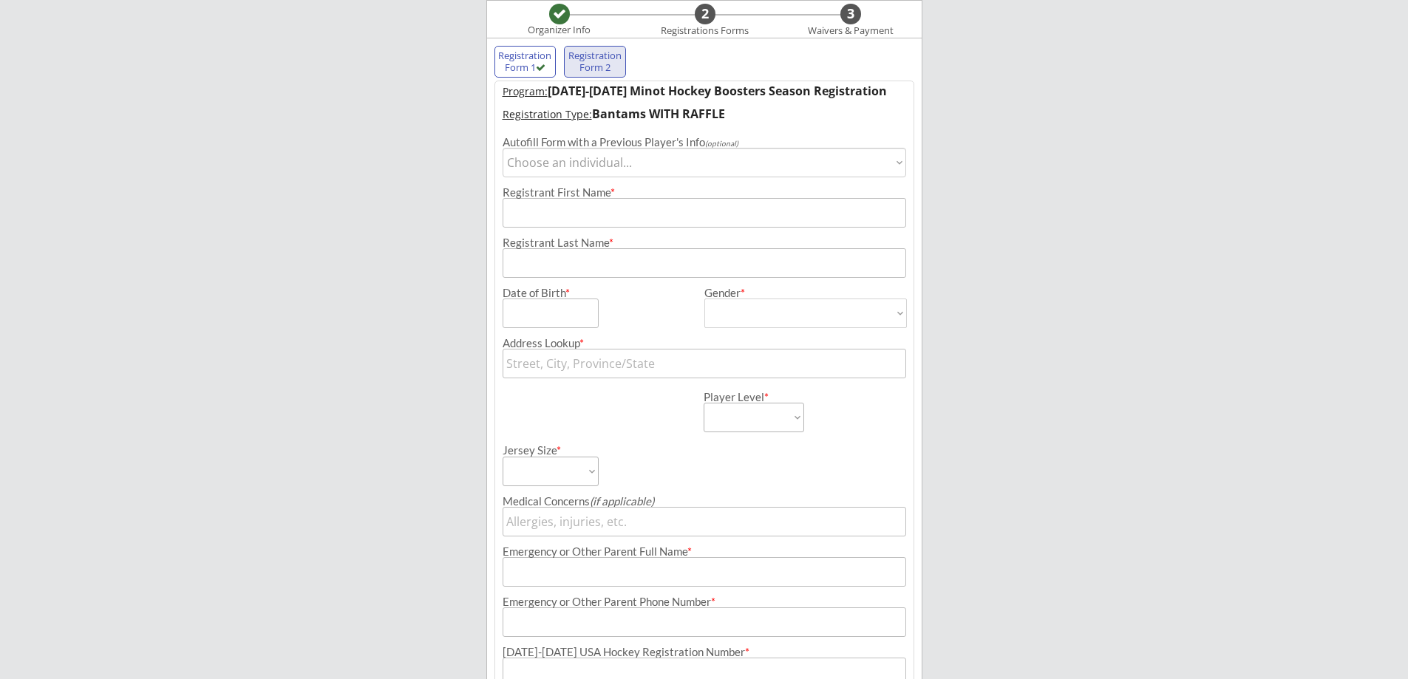
click at [552, 167] on select "Choose an individual... [GEOGRAPHIC_DATA]" at bounding box center [705, 163] width 404 height 30
click at [1130, 116] on div "Minot Hockey Boosters Organizer Info 2 Registrations Forms 3 Waivers & Payment …" at bounding box center [704, 447] width 1408 height 1137
click at [556, 159] on select "Choose an individual... [GEOGRAPHIC_DATA]" at bounding box center [705, 163] width 404 height 30
click at [1129, 218] on div "Minot Hockey Boosters Organizer Info 2 Registrations Forms 3 Waivers & Payment …" at bounding box center [704, 447] width 1408 height 1137
click at [705, 172] on select "Choose an individual... [GEOGRAPHIC_DATA]" at bounding box center [705, 163] width 404 height 30
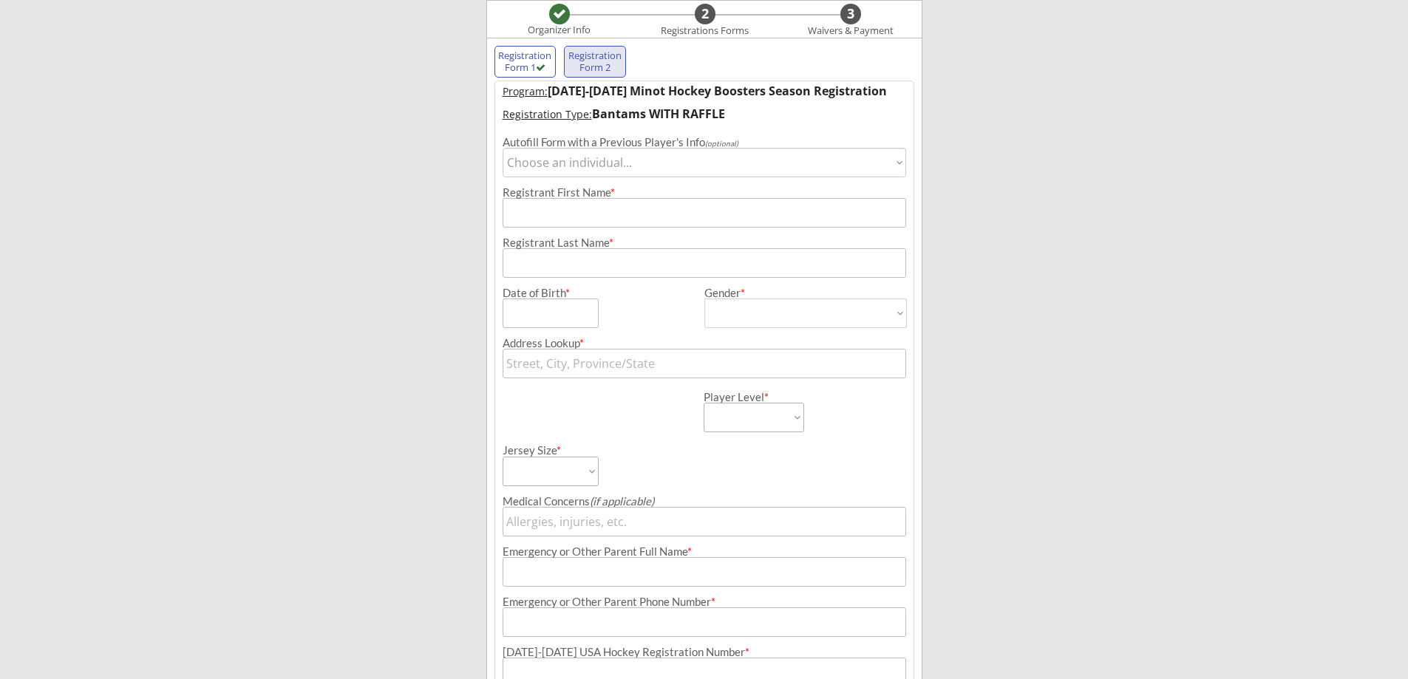
select select ""BLANK_1427118194589""
click at [503, 148] on select "Choose an individual... [GEOGRAPHIC_DATA]" at bounding box center [705, 163] width 404 height 30
click at [544, 155] on select "Choose an individual... [GEOGRAPHIC_DATA]" at bounding box center [705, 163] width 404 height 30
click at [1115, 348] on div "Minot Hockey Boosters Organizer Info 2 Registrations Forms 3 Waivers & Payment …" at bounding box center [704, 447] width 1408 height 1137
click at [558, 211] on input "input" at bounding box center [705, 213] width 404 height 30
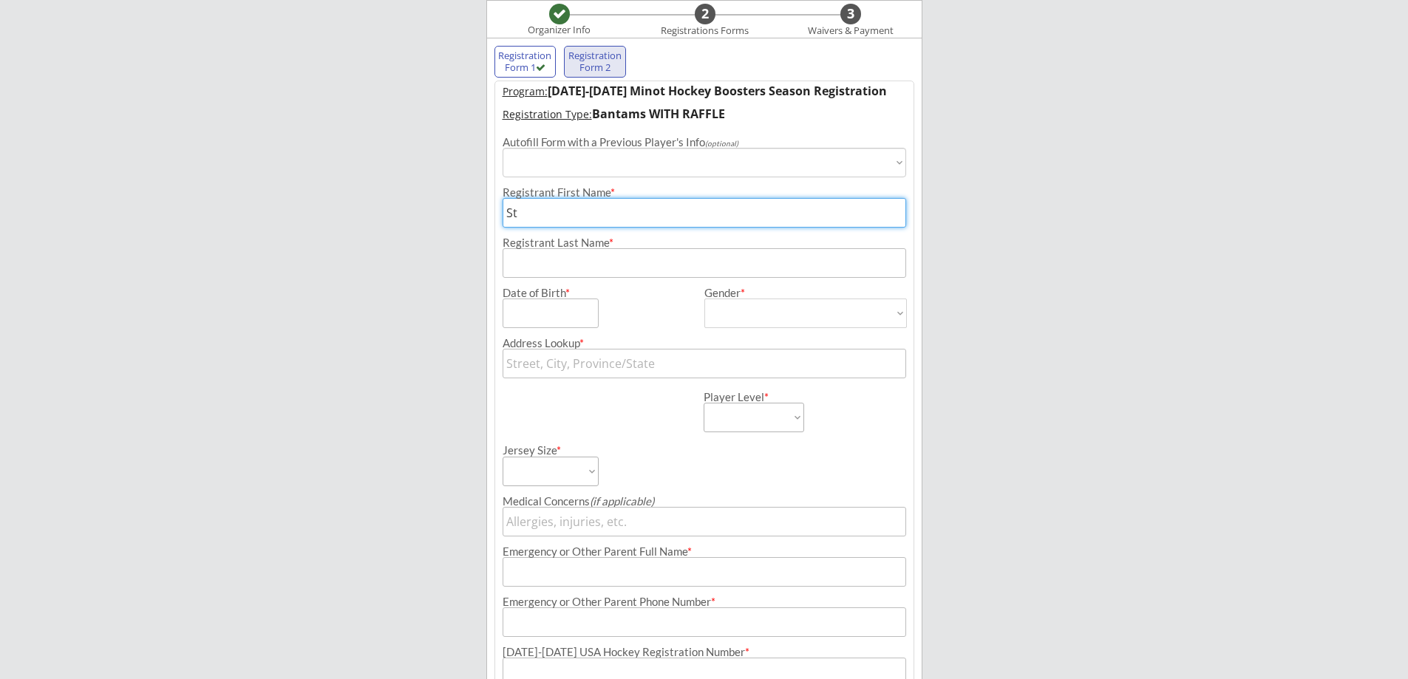
type input "S"
type input "[PERSON_NAME]"
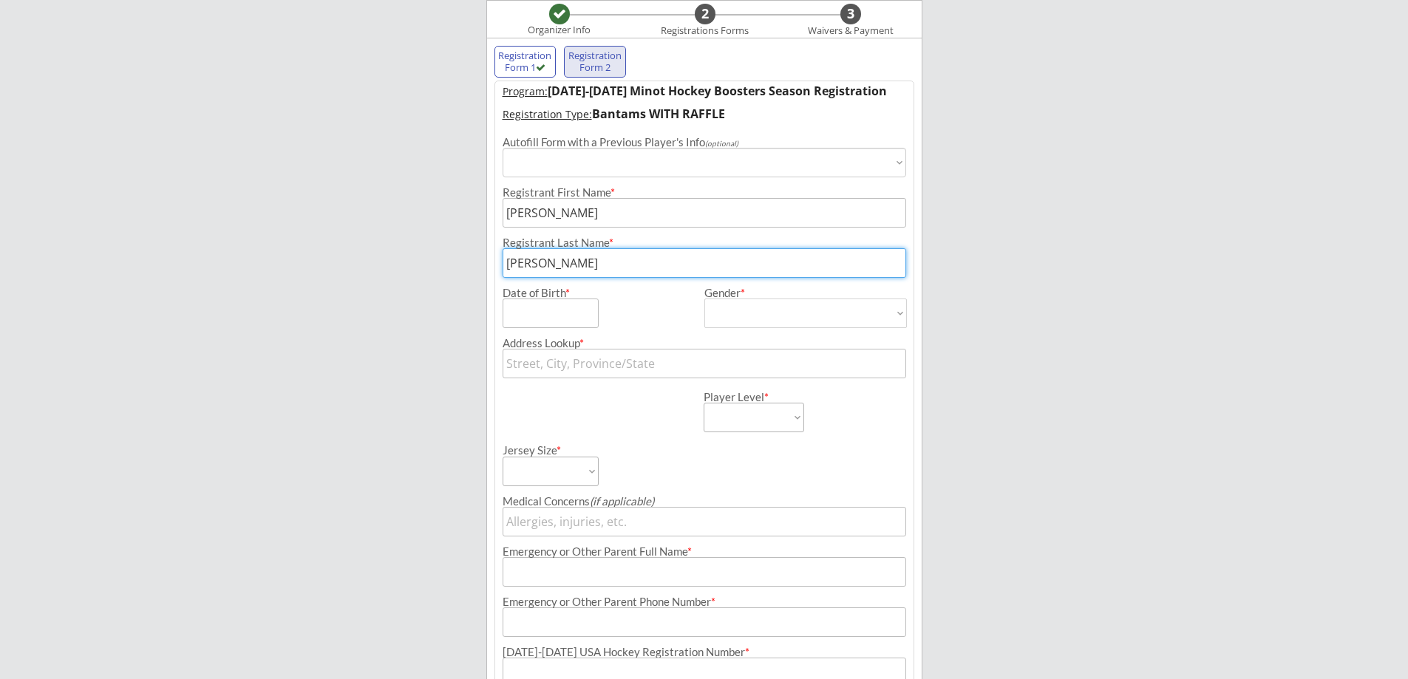
type input "[PERSON_NAME]"
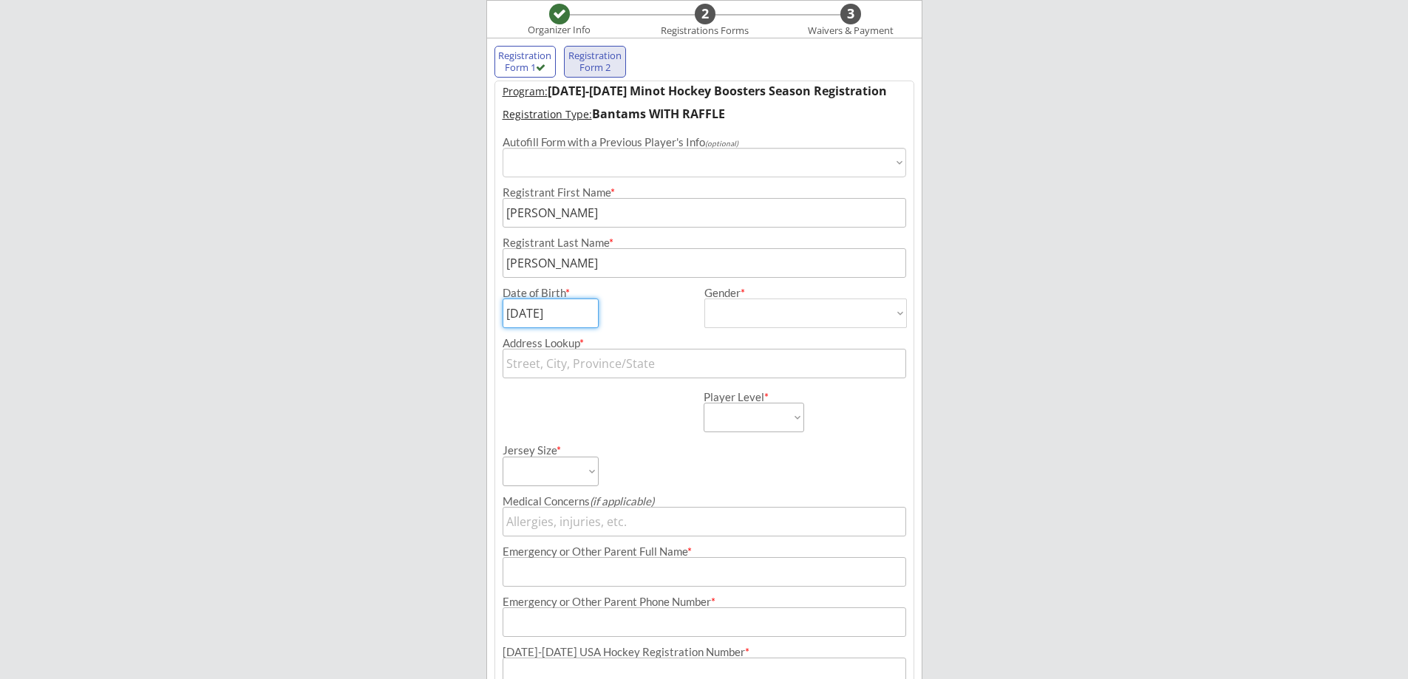
type input "[DATE]"
click at [775, 327] on select "[DEMOGRAPHIC_DATA] [DEMOGRAPHIC_DATA]" at bounding box center [805, 314] width 203 height 30
select select ""[DEMOGRAPHIC_DATA]""
click at [704, 299] on select "[DEMOGRAPHIC_DATA] [DEMOGRAPHIC_DATA]" at bounding box center [805, 314] width 203 height 30
type input "[DEMOGRAPHIC_DATA]"
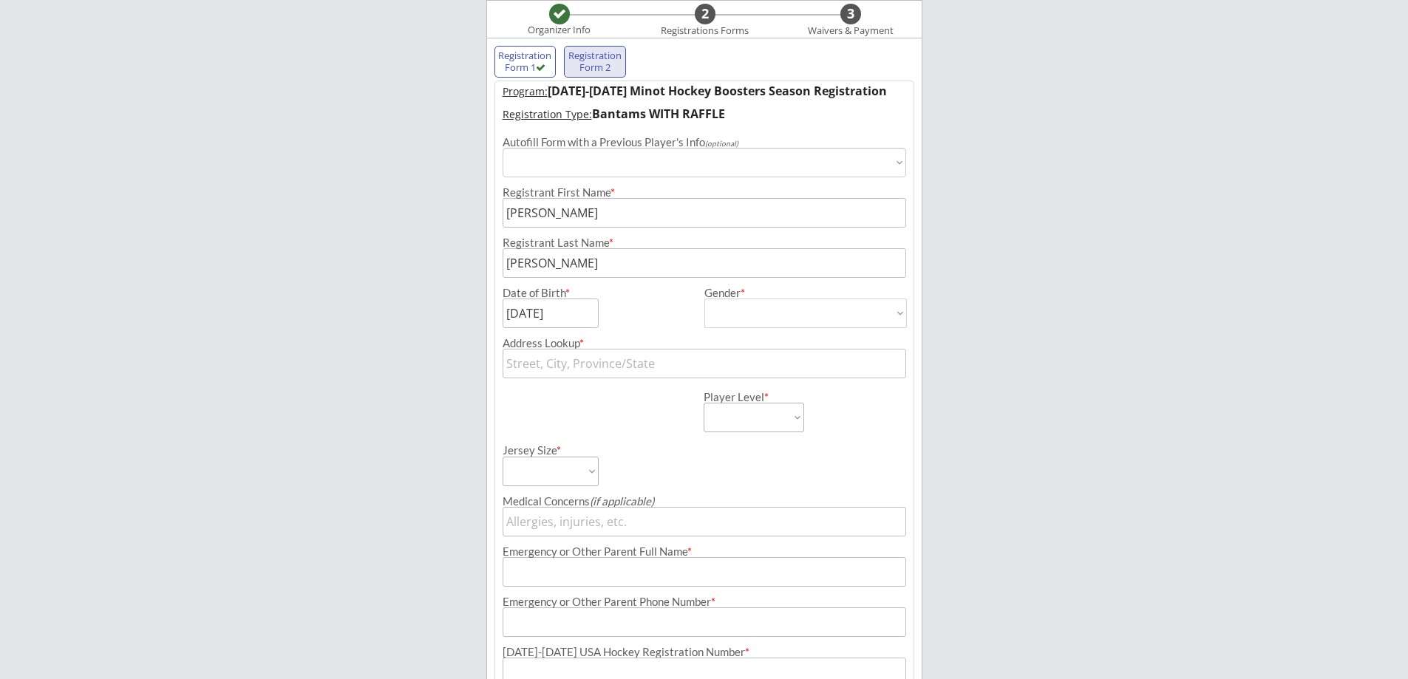
click at [548, 363] on input "text" at bounding box center [705, 364] width 404 height 30
type input "[STREET_ADDRESS]"
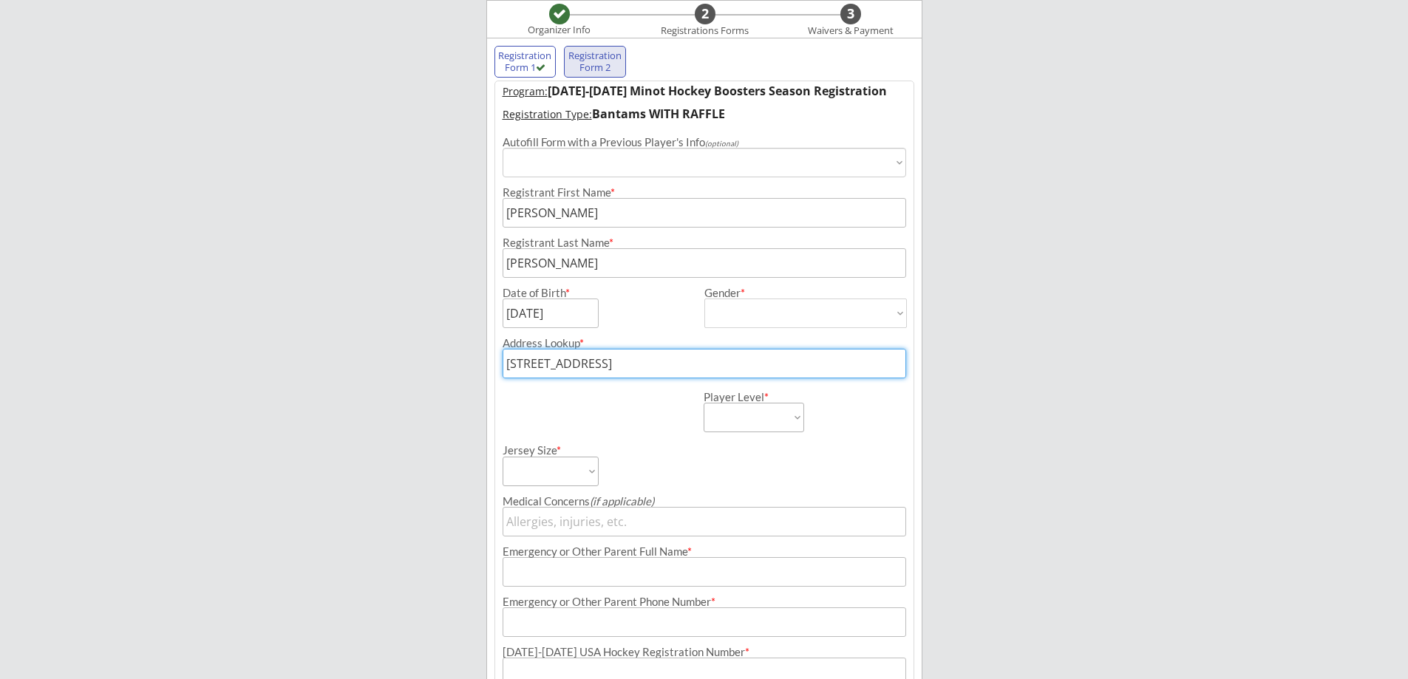
type input "[STREET_ADDRESS]"
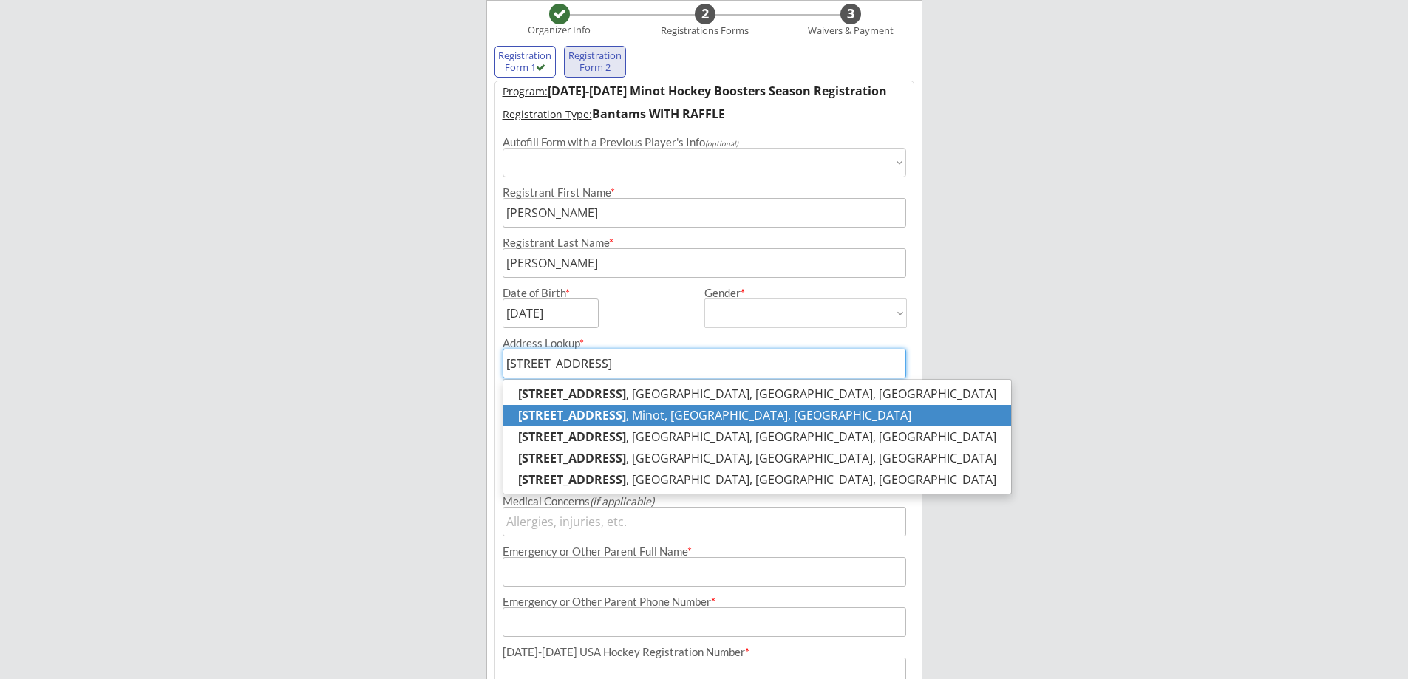
click at [627, 419] on p "[STREET_ADDRESS]" at bounding box center [757, 415] width 508 height 21
type input "[STREET_ADDRESS]"
type input "Minot"
type input "[US_STATE]"
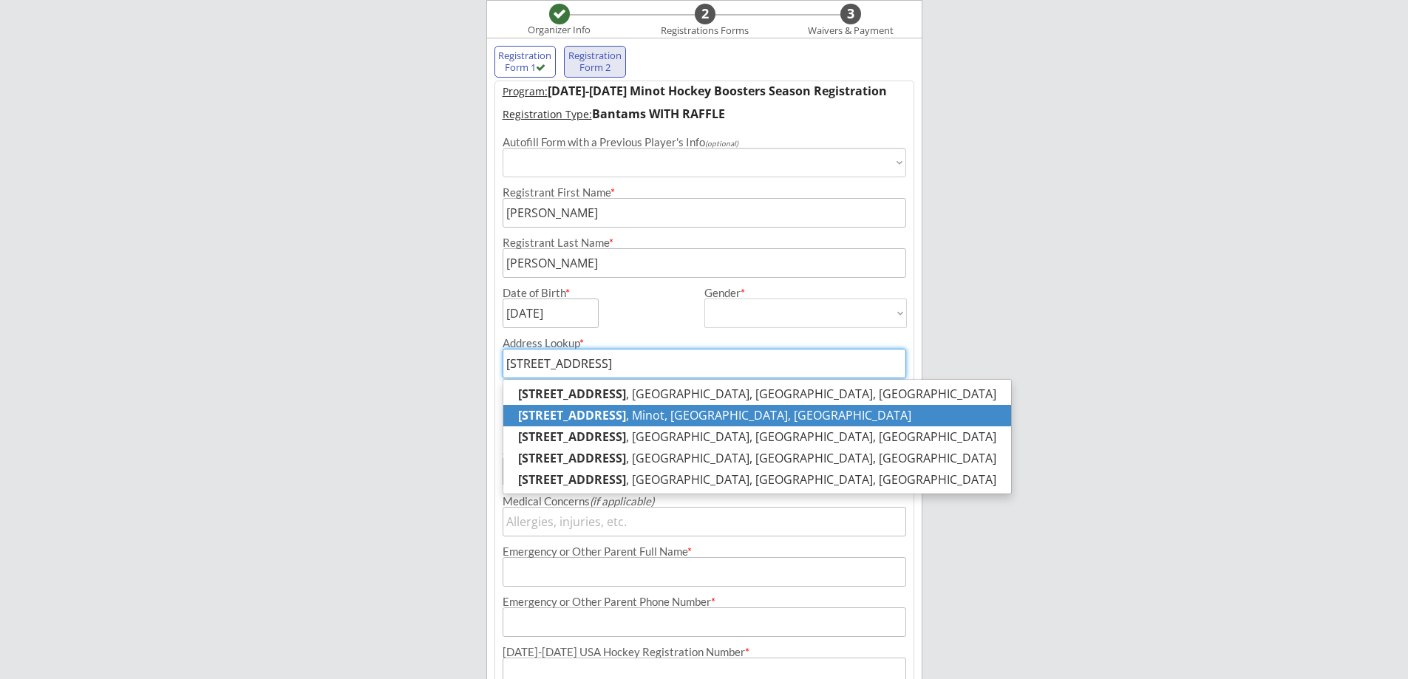
type input "58701"
type input "[GEOGRAPHIC_DATA]"
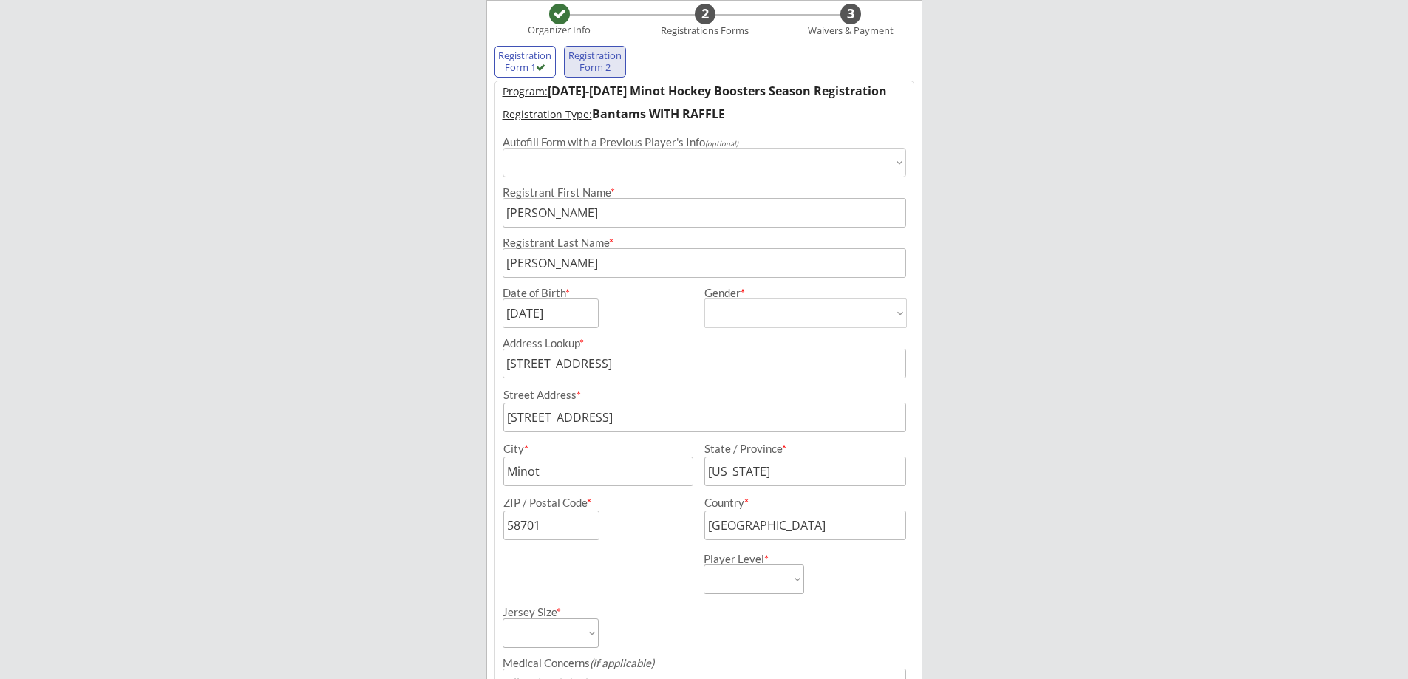
drag, startPoint x: 973, startPoint y: 379, endPoint x: 945, endPoint y: 385, distance: 28.7
click at [973, 379] on div "Minot Hockey Boosters Organizer Info 2 Registrations Forms 3 Waivers & Payment …" at bounding box center [704, 528] width 1408 height 1299
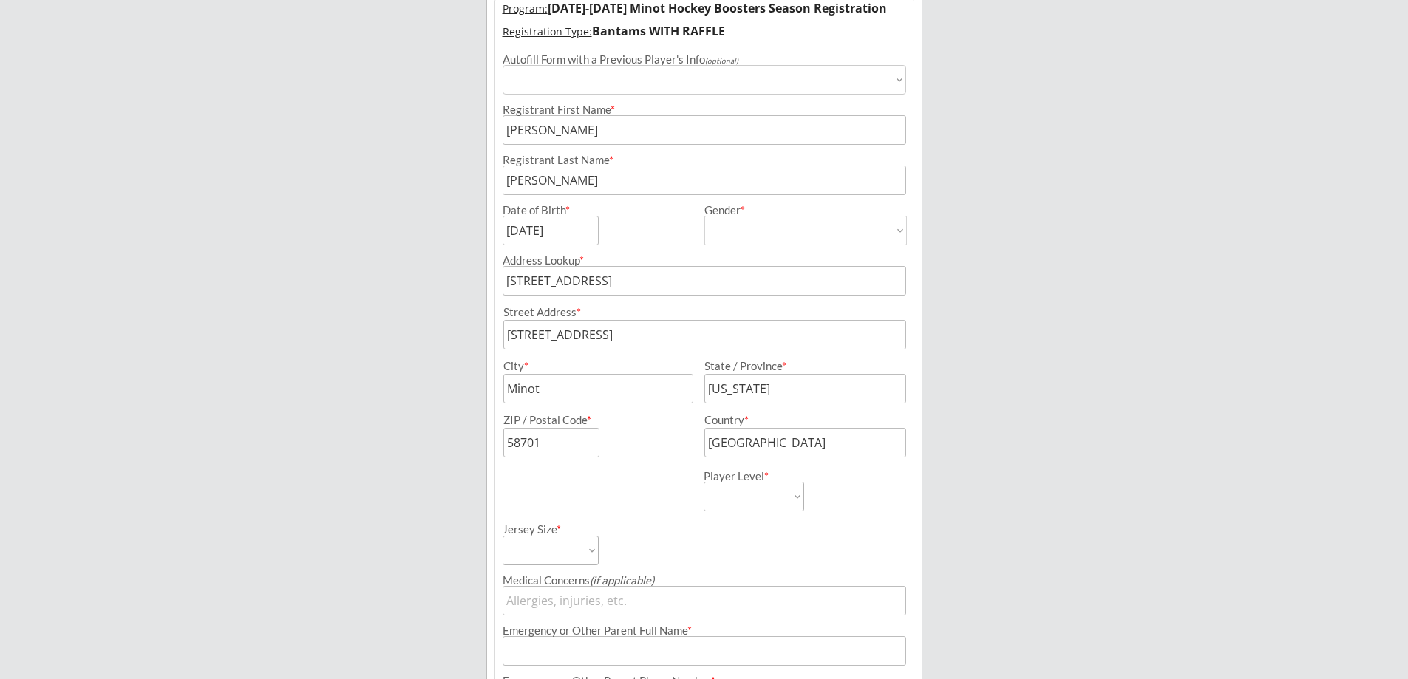
scroll to position [269, 0]
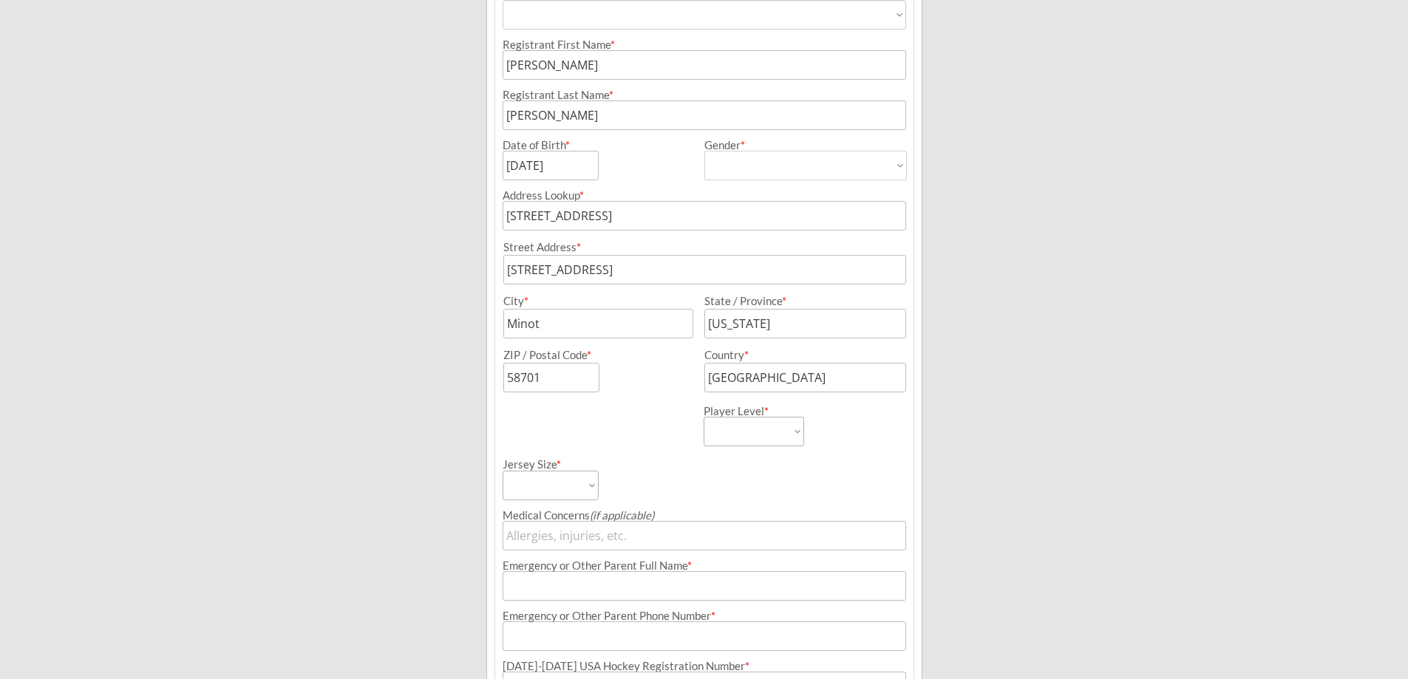
click at [797, 430] on select "Learn to Play Boys Learn to Play Girls Maroon Mites Gold/White Mites Squirts Pe…" at bounding box center [754, 432] width 101 height 30
select select ""Bantams""
click at [704, 417] on select "Learn to Play Boys Learn to Play Girls Maroon Mites Gold/White Mites Squirts Pe…" at bounding box center [754, 432] width 101 height 30
click at [986, 353] on div "Minot Hockey Boosters Organizer Info 2 Registrations Forms 3 Waivers & Payment …" at bounding box center [704, 380] width 1408 height 1299
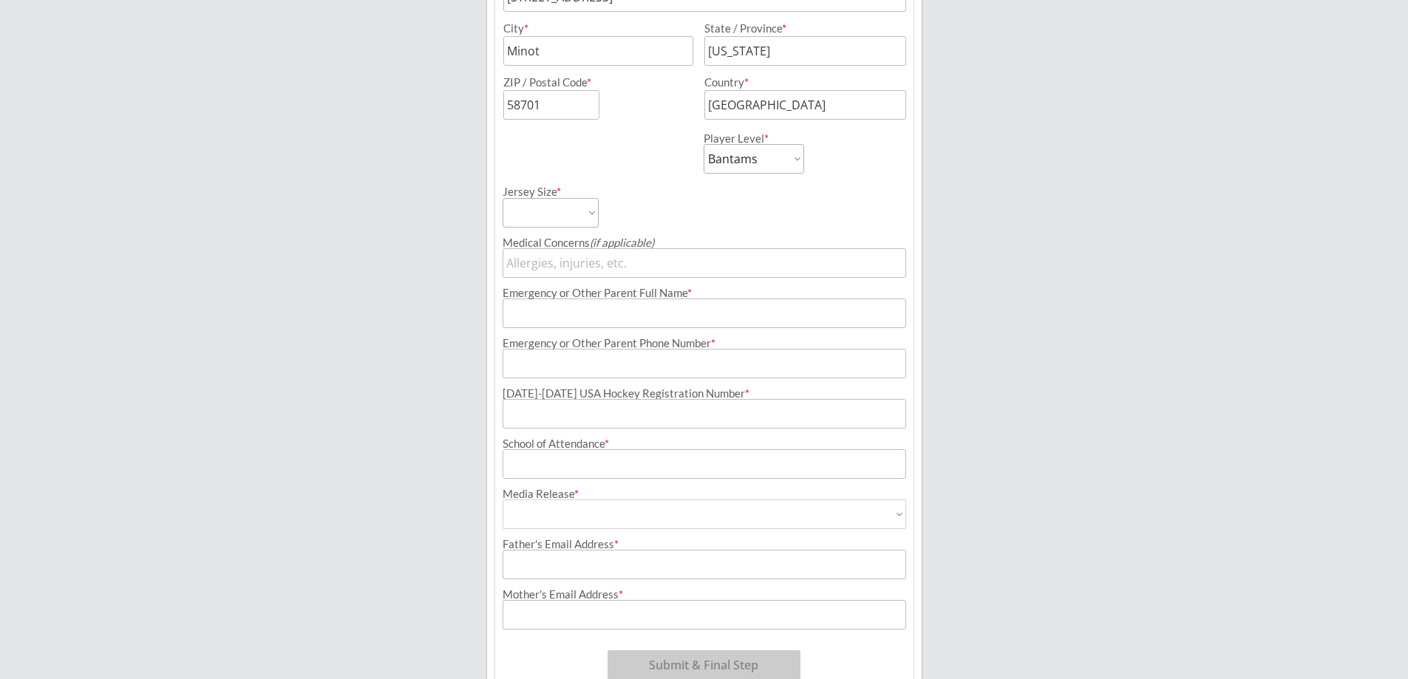
scroll to position [565, 0]
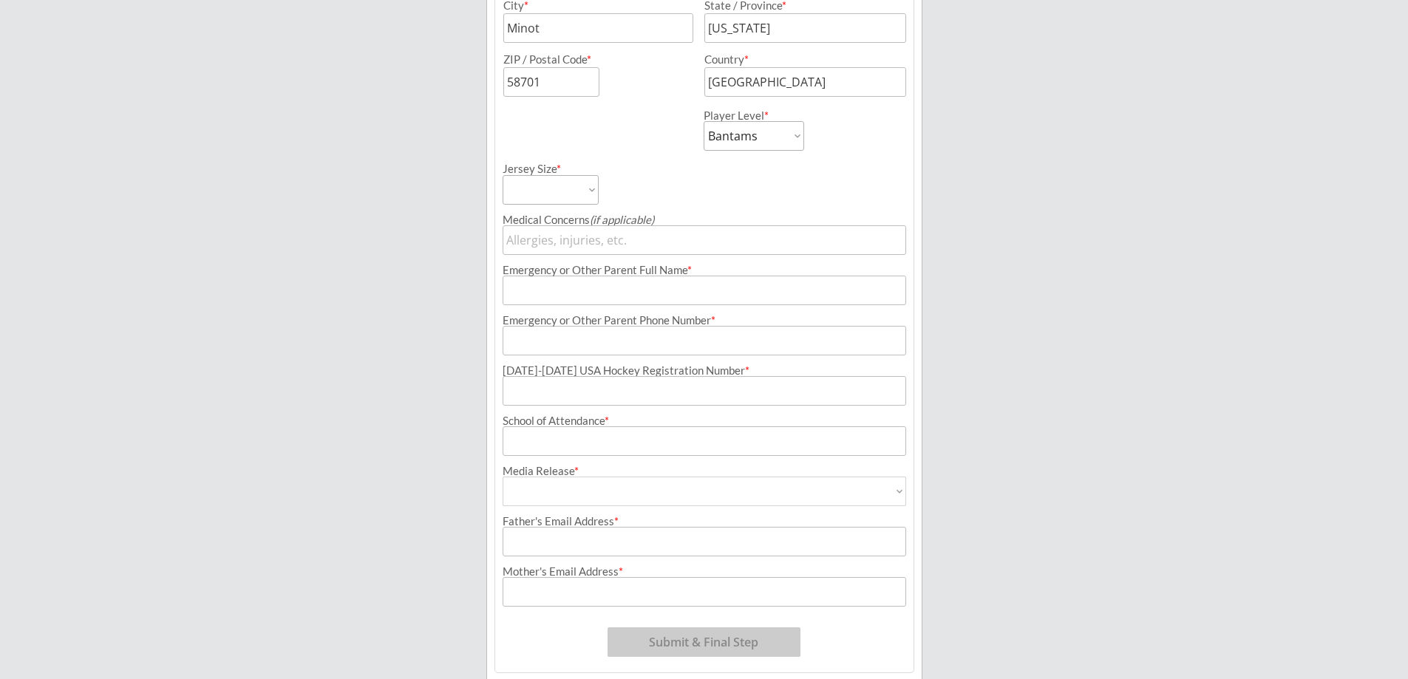
click at [589, 193] on select "Adult Small Adult Medium Adult Large Adult XL Goalie Cut" at bounding box center [551, 190] width 96 height 30
select select ""Adult Medium""
click at [503, 175] on select "Adult Small Adult Medium Adult Large Adult XL Goalie Cut" at bounding box center [551, 190] width 96 height 30
click at [529, 286] on input "input" at bounding box center [705, 291] width 404 height 30
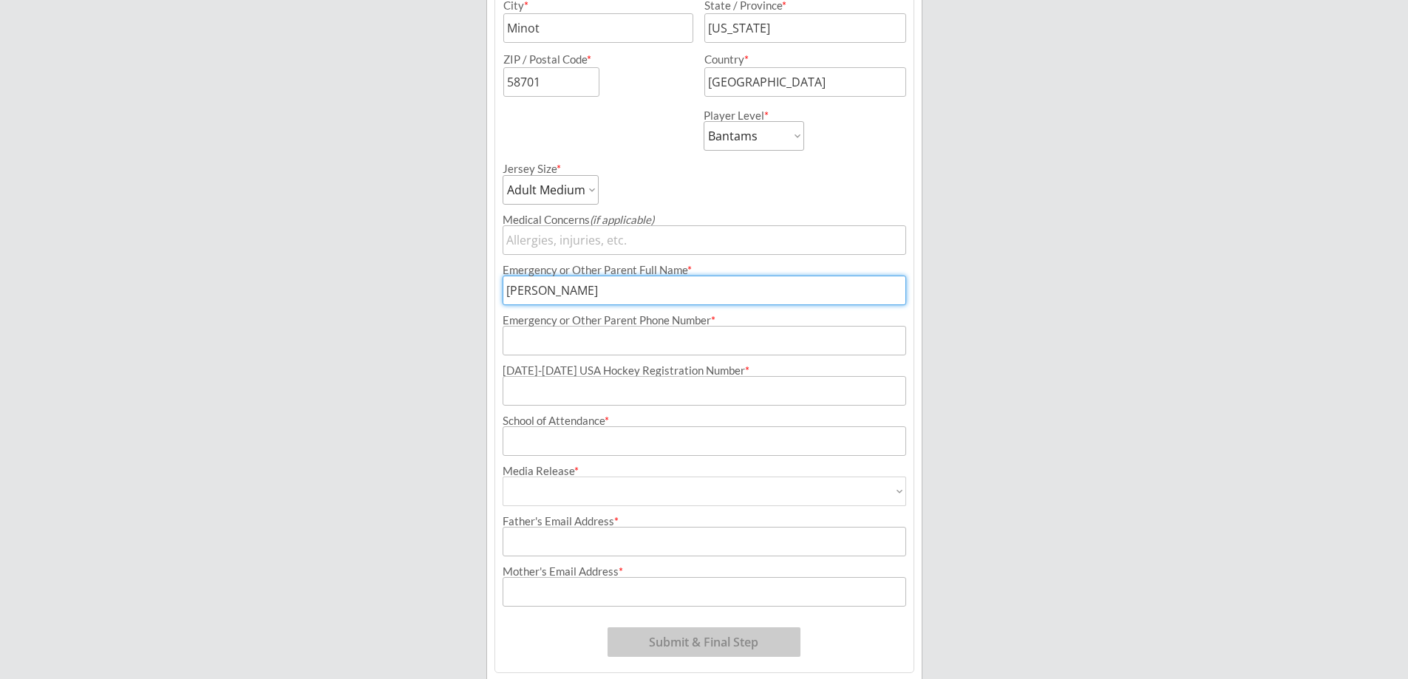
type input "[PERSON_NAME]"
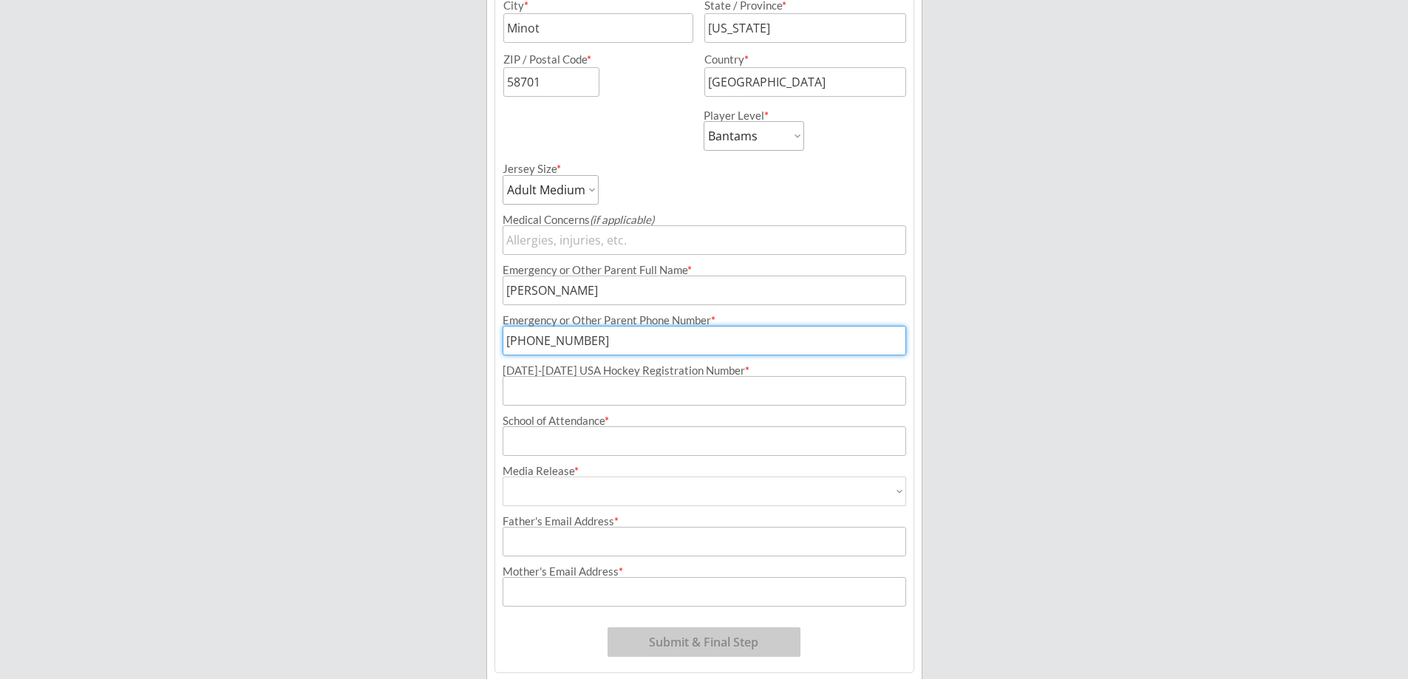
type input "[PHONE_NUMBER]"
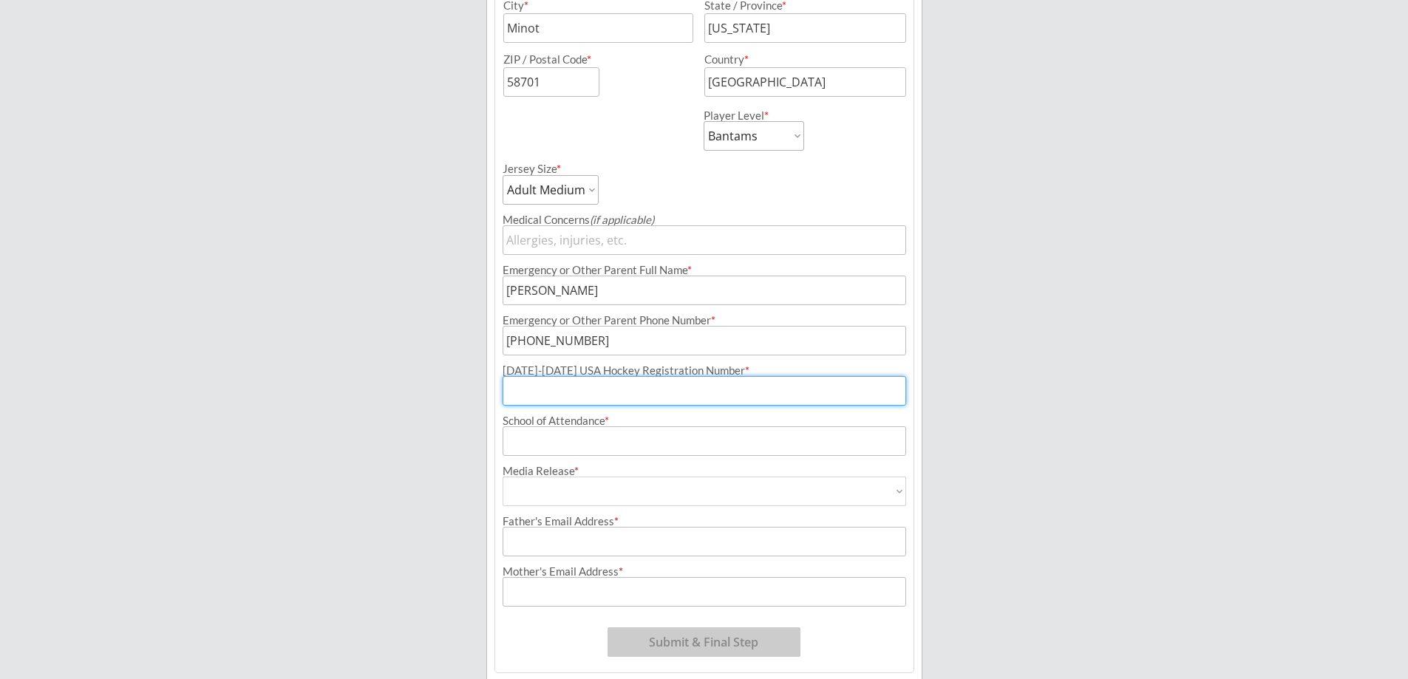
click at [530, 385] on input "input" at bounding box center [705, 391] width 404 height 30
paste input "224601125KLEIN"
type input "224601125KLEIN"
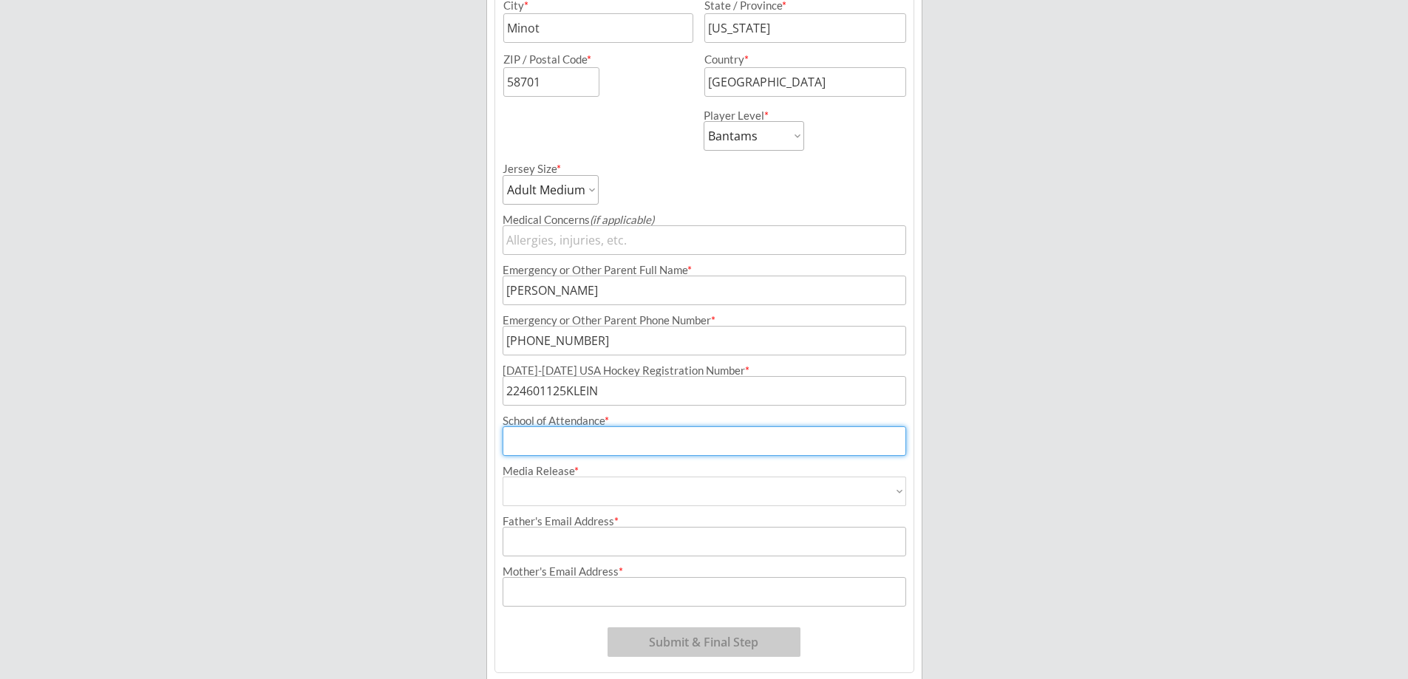
click at [534, 439] on input "input" at bounding box center [705, 441] width 404 height 30
type input "[GEOGRAPHIC_DATA]"
click at [565, 496] on select "Yes No" at bounding box center [705, 492] width 404 height 30
select select ""Yes""
click at [503, 477] on select "Yes No" at bounding box center [705, 492] width 404 height 30
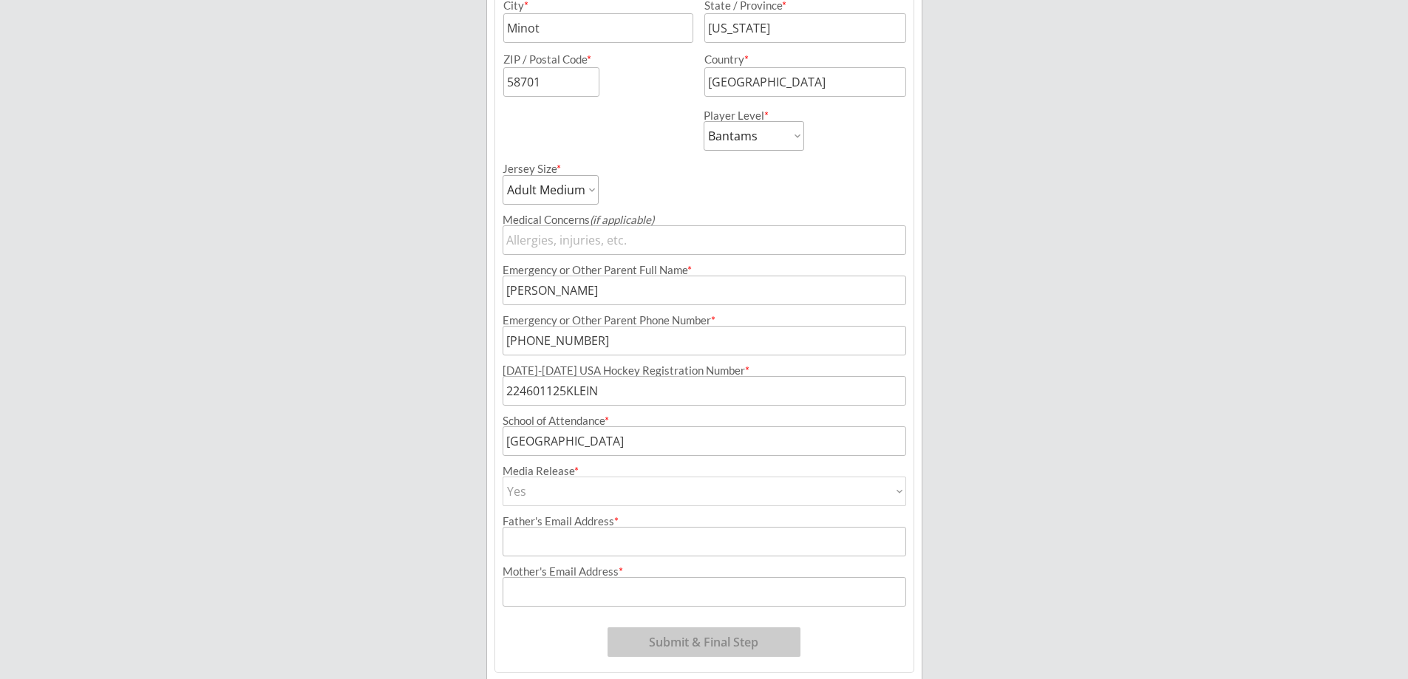
type input "Yes"
click at [539, 540] on input "input" at bounding box center [705, 542] width 404 height 30
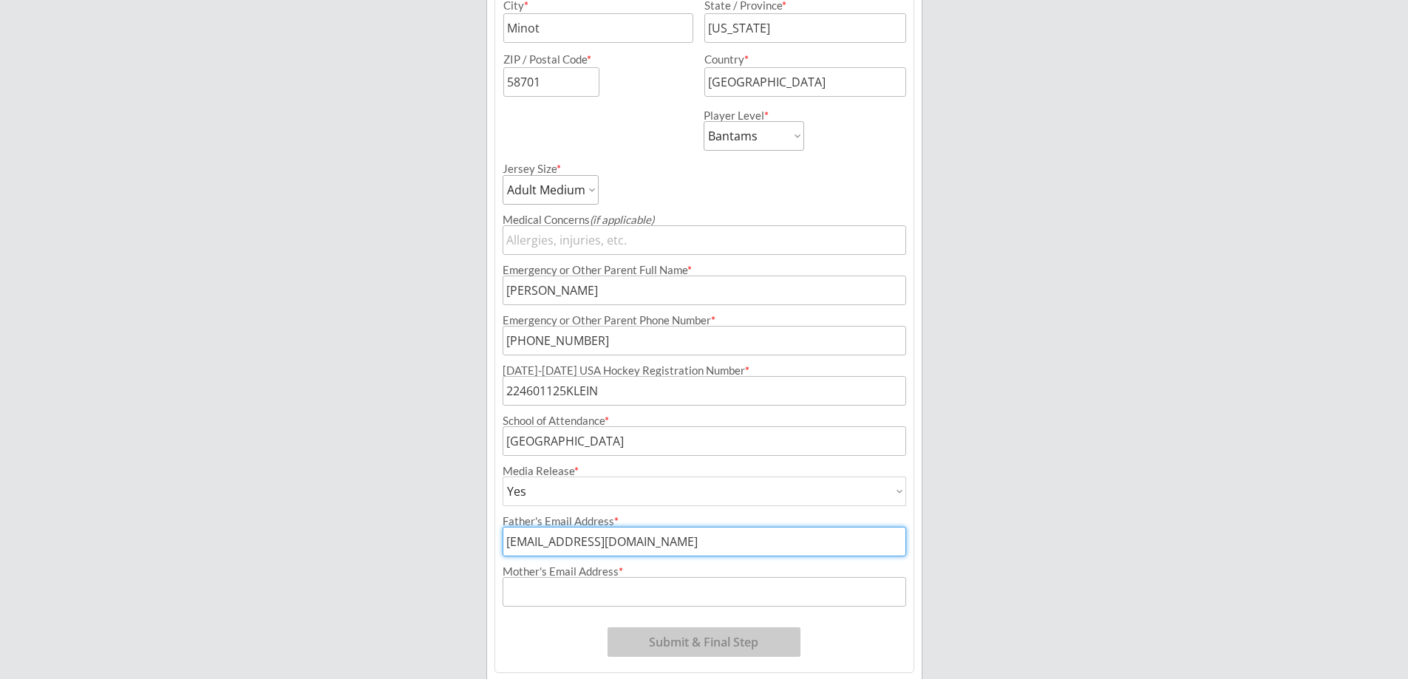
type input "[EMAIL_ADDRESS][DOMAIN_NAME]"
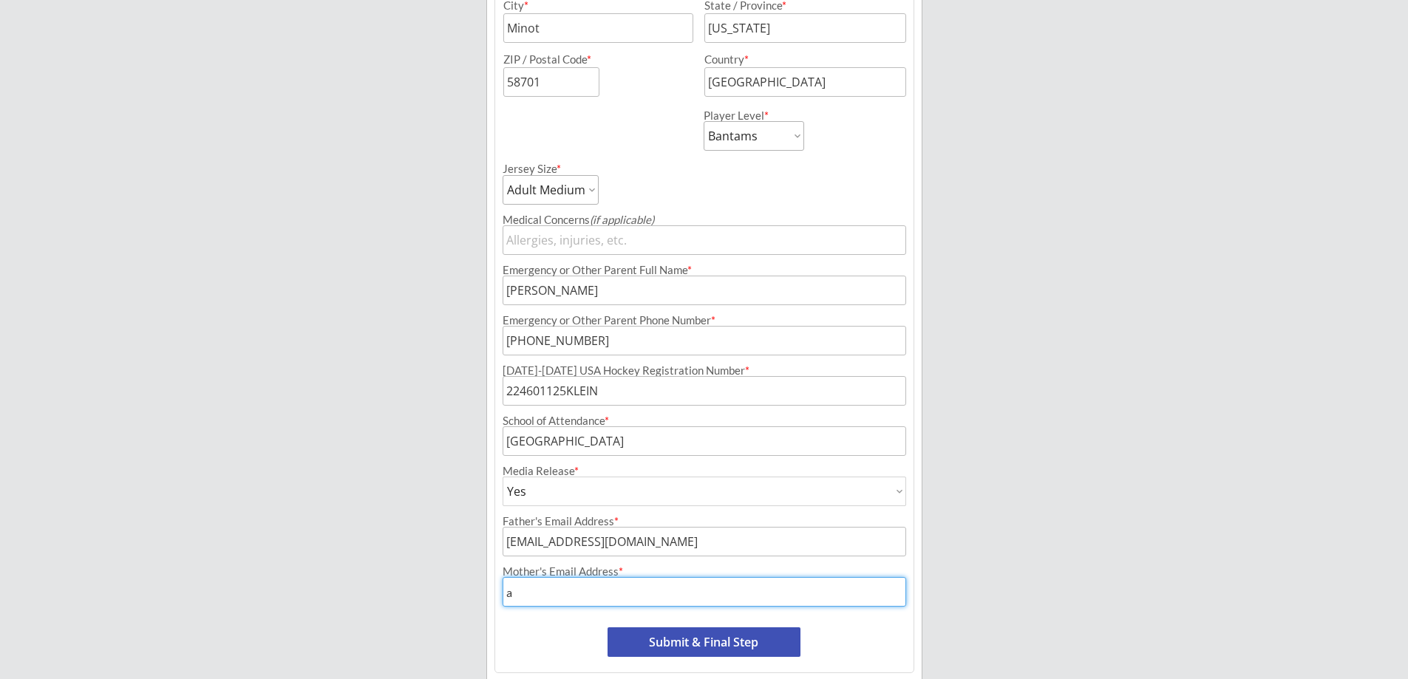
type input "[EMAIL_ADDRESS][DOMAIN_NAME]"
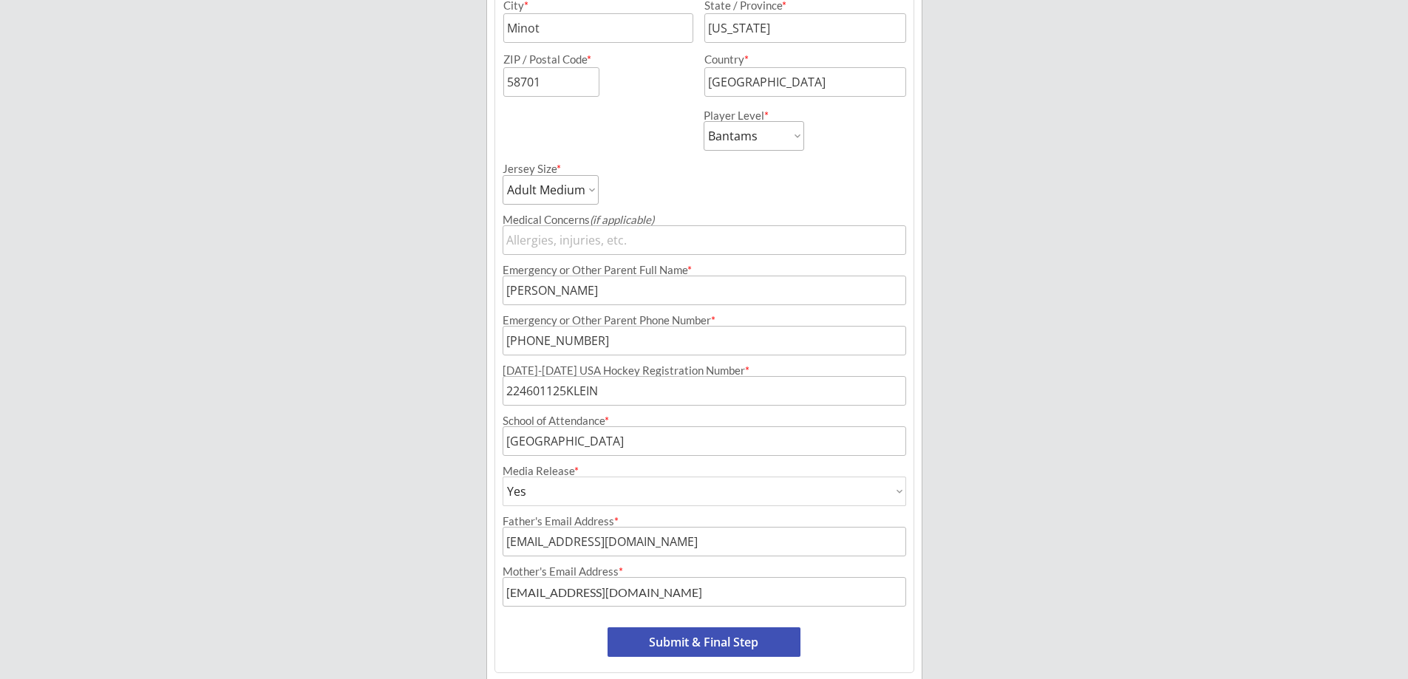
drag, startPoint x: 1134, startPoint y: 605, endPoint x: 1105, endPoint y: 603, distance: 28.9
click at [1129, 603] on div "Minot Hockey Boosters Organizer Info 2 Registrations Forms 3 Waivers & Payment …" at bounding box center [704, 84] width 1408 height 1299
click at [693, 637] on button "Submit & Final Step" at bounding box center [704, 643] width 193 height 30
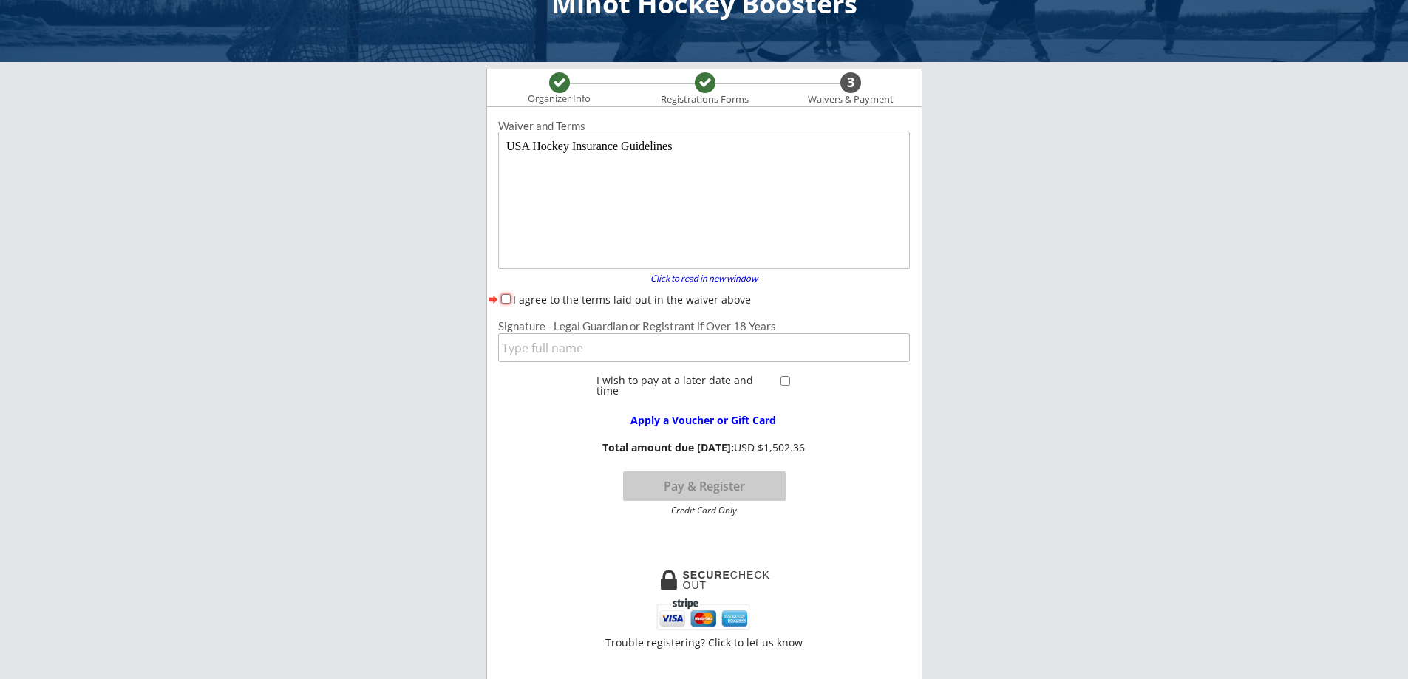
scroll to position [0, 0]
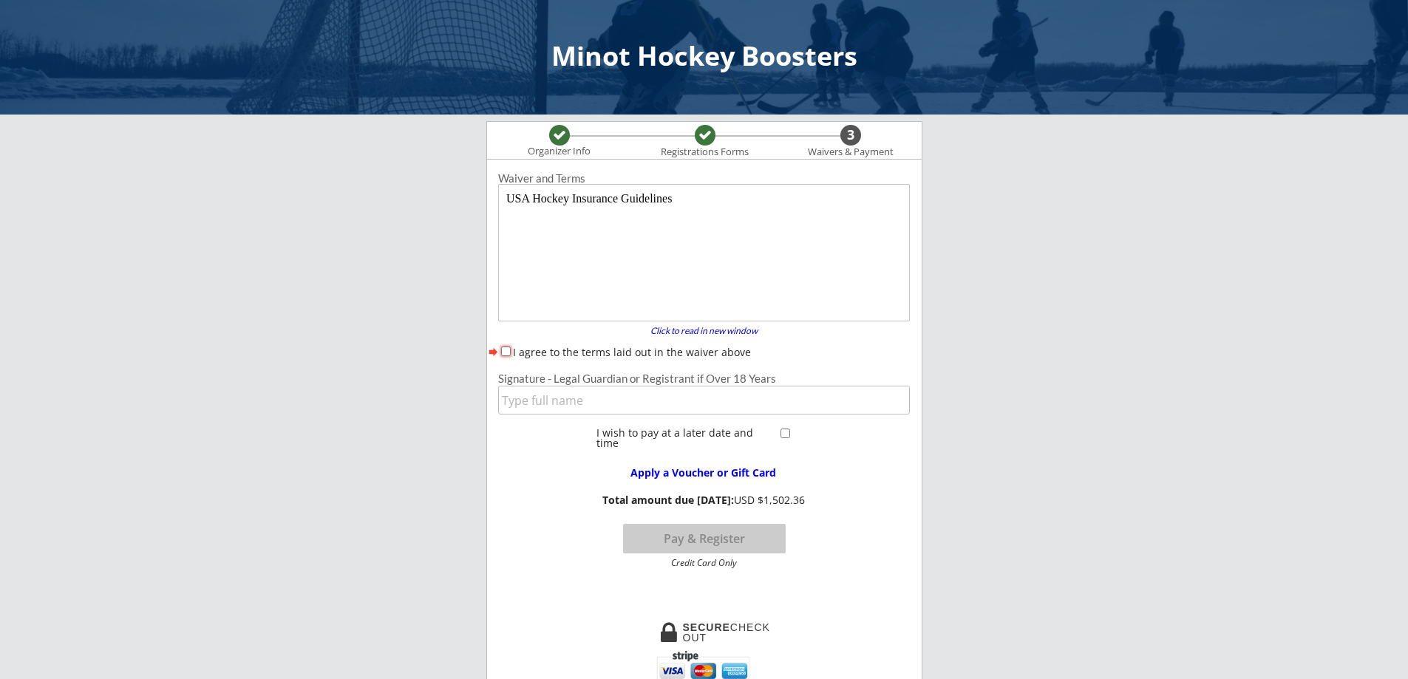
click at [505, 351] on input "I agree to the terms laid out in the waiver above" at bounding box center [506, 352] width 10 height 10
checkbox input "true"
click at [538, 401] on input "input" at bounding box center [704, 400] width 412 height 29
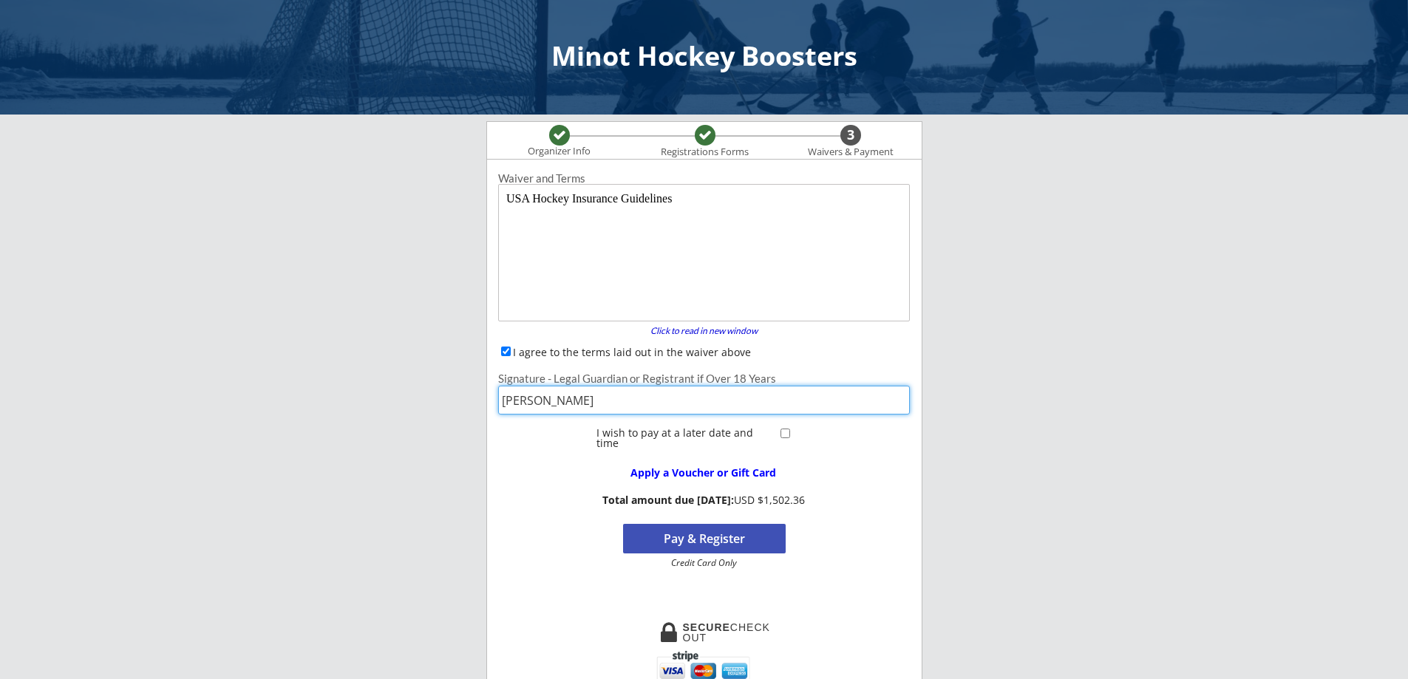
type input "[PERSON_NAME]"
drag, startPoint x: 1261, startPoint y: 437, endPoint x: 1151, endPoint y: 442, distance: 110.2
click at [1248, 441] on div "Minot Hockey Boosters Organizer Info Registrations Forms 3 Waivers & Payment Re…" at bounding box center [704, 639] width 1408 height 1278
drag, startPoint x: 787, startPoint y: 430, endPoint x: 756, endPoint y: 452, distance: 37.7
click at [786, 432] on input "checkbox" at bounding box center [785, 434] width 10 height 10
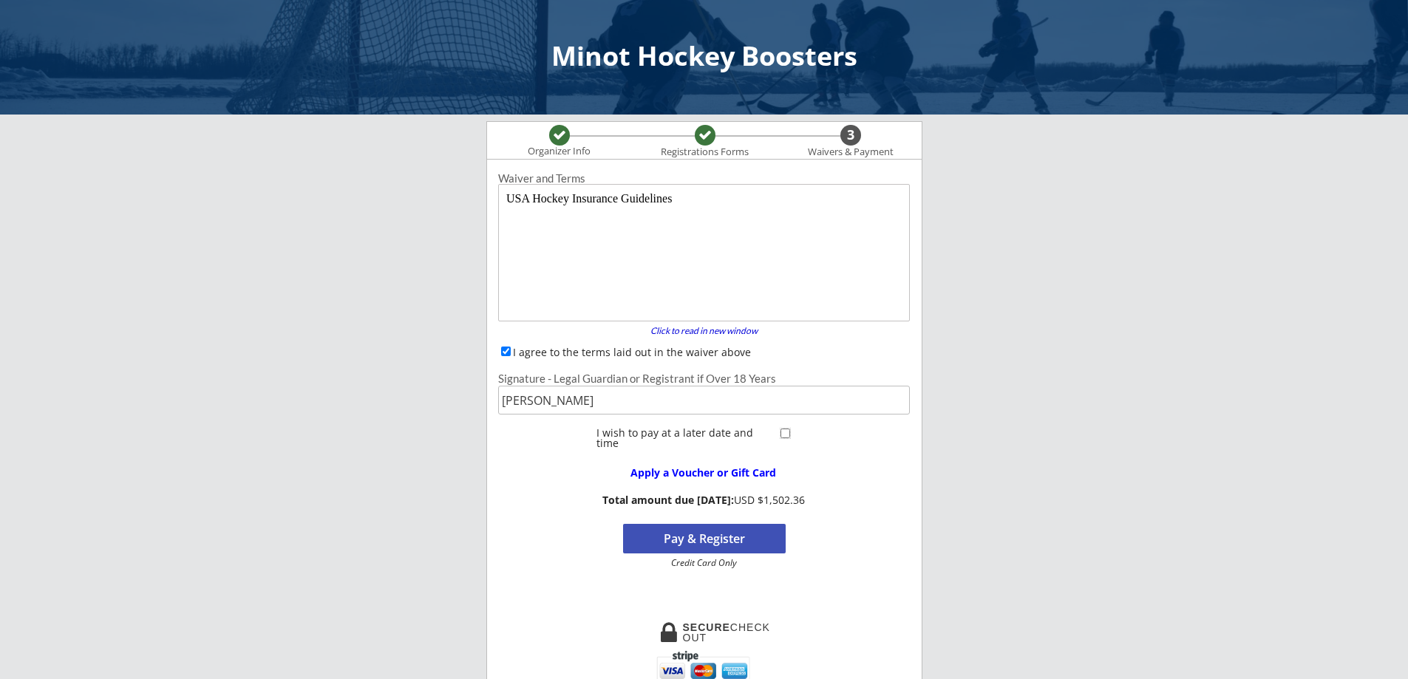
checkbox input "true"
click at [709, 536] on button "Register" at bounding box center [704, 539] width 163 height 30
